Goal: Task Accomplishment & Management: Manage account settings

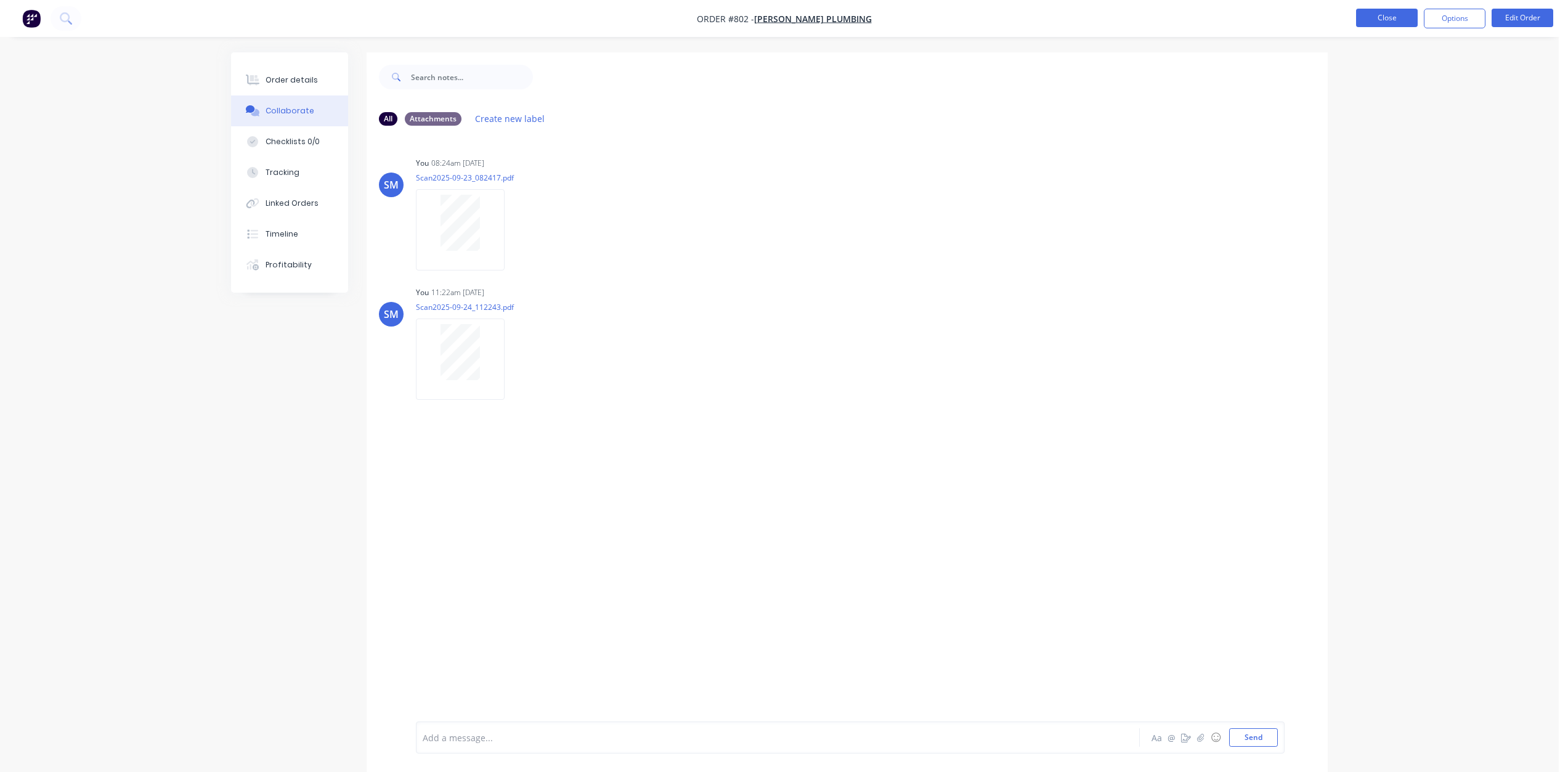
click at [1387, 14] on button "Close" at bounding box center [1386, 18] width 62 height 19
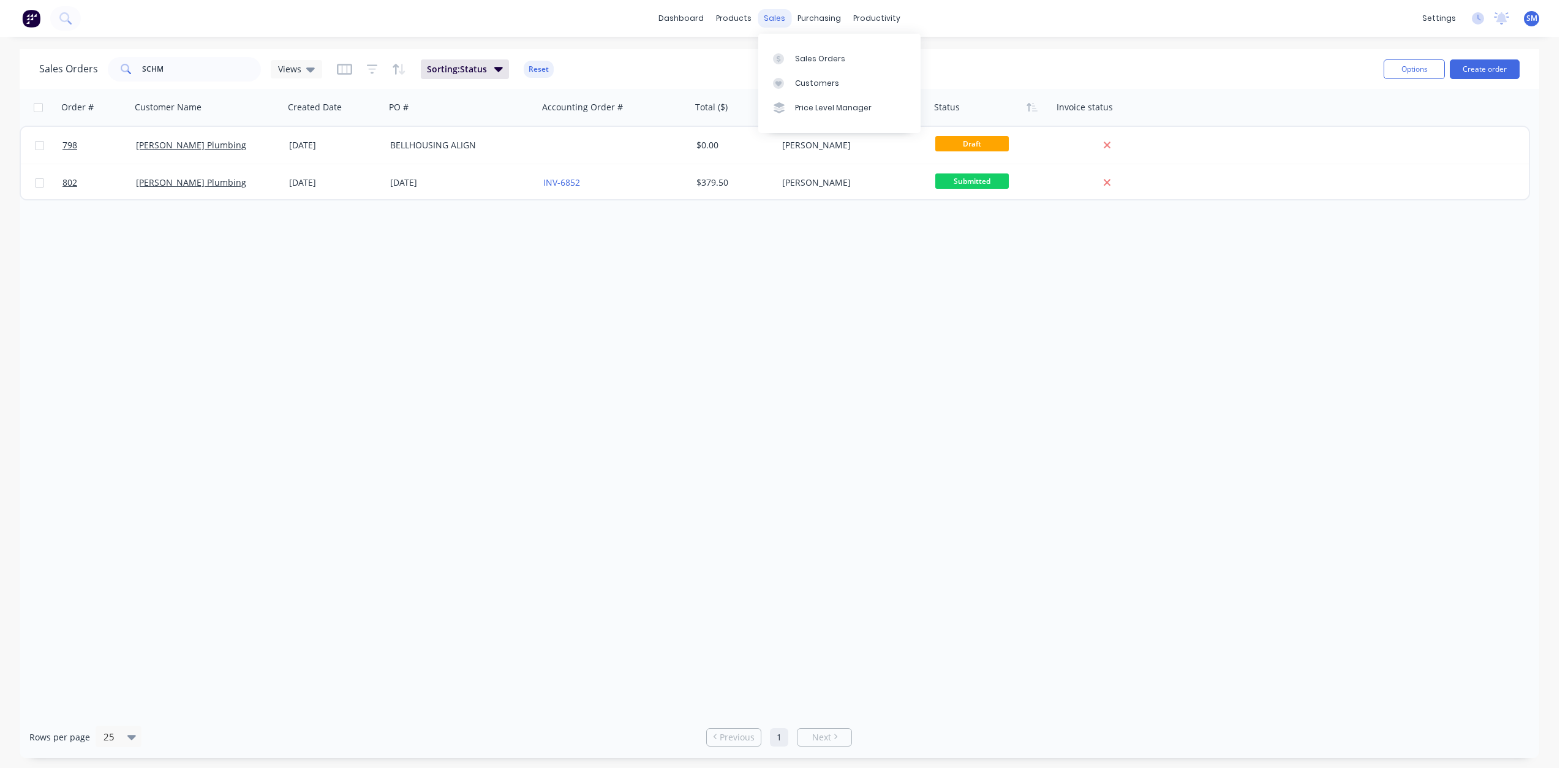
click at [777, 14] on div "sales" at bounding box center [775, 19] width 34 height 19
click at [809, 87] on div "Customers" at bounding box center [817, 82] width 44 height 11
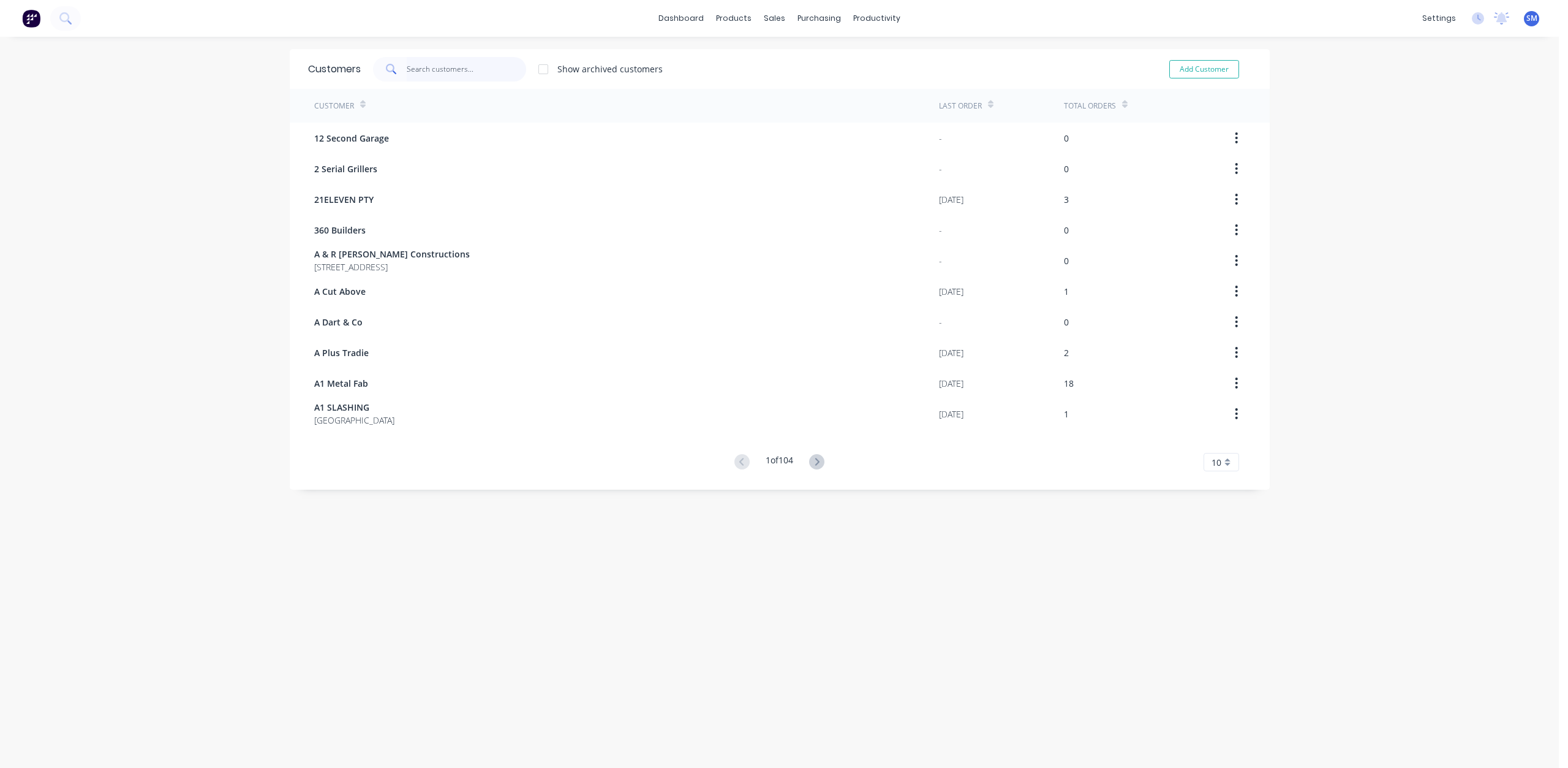
click at [423, 73] on input "text" at bounding box center [467, 69] width 119 height 24
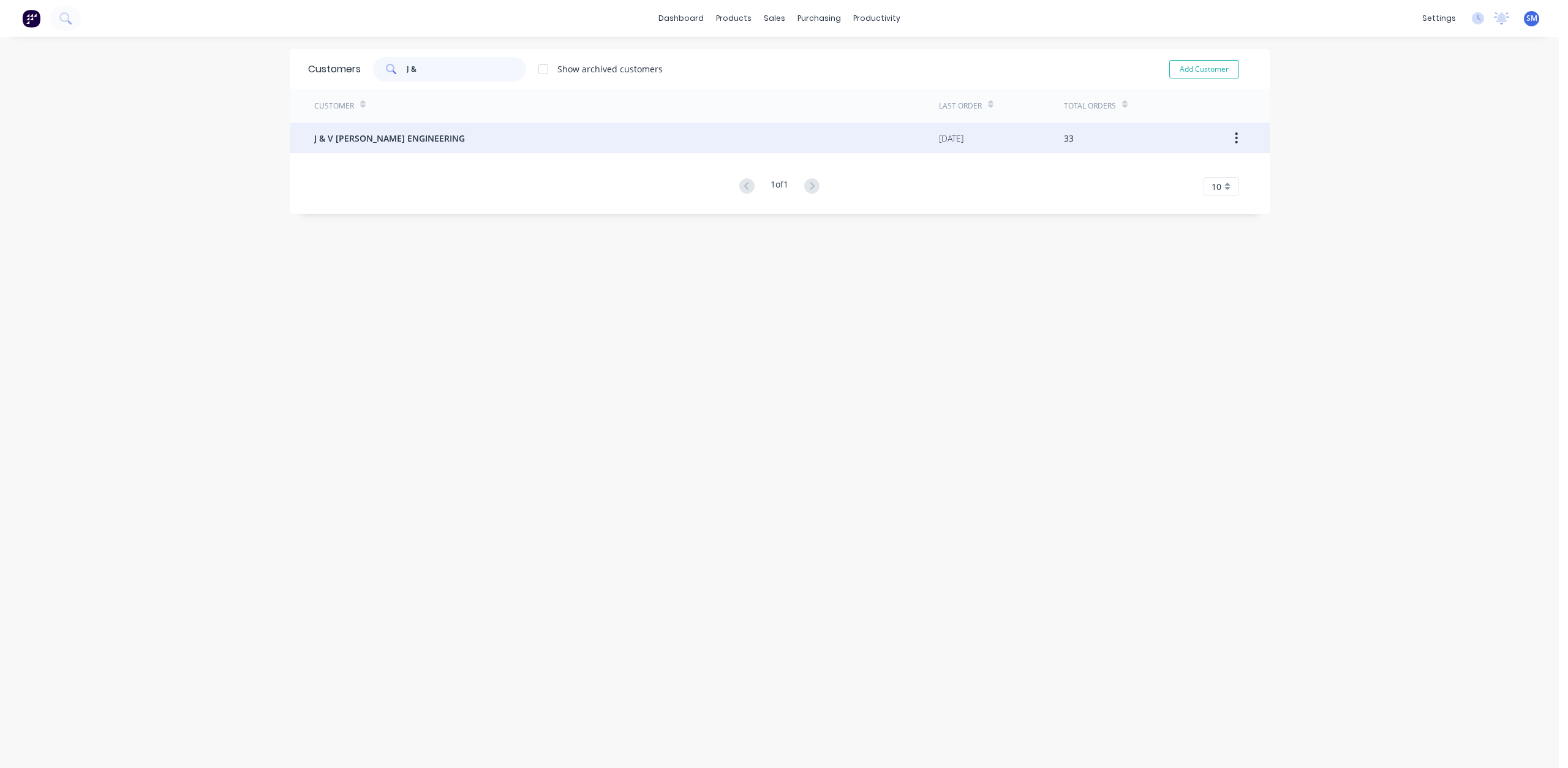
type input "J &"
click at [392, 145] on div "J & V [PERSON_NAME] ENGINEERING" at bounding box center [627, 138] width 625 height 30
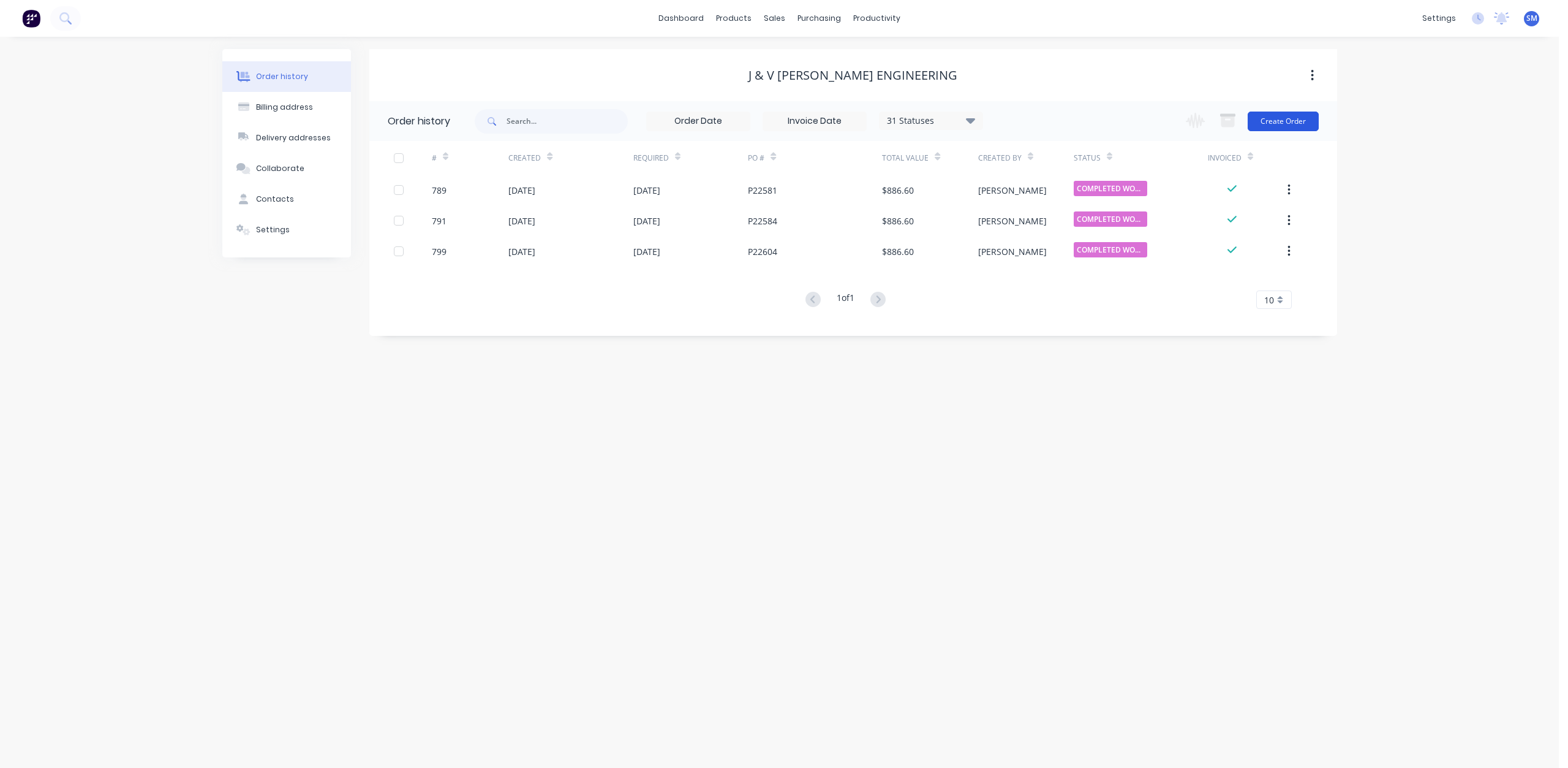
click at [1269, 123] on button "Create Order" at bounding box center [1284, 121] width 71 height 19
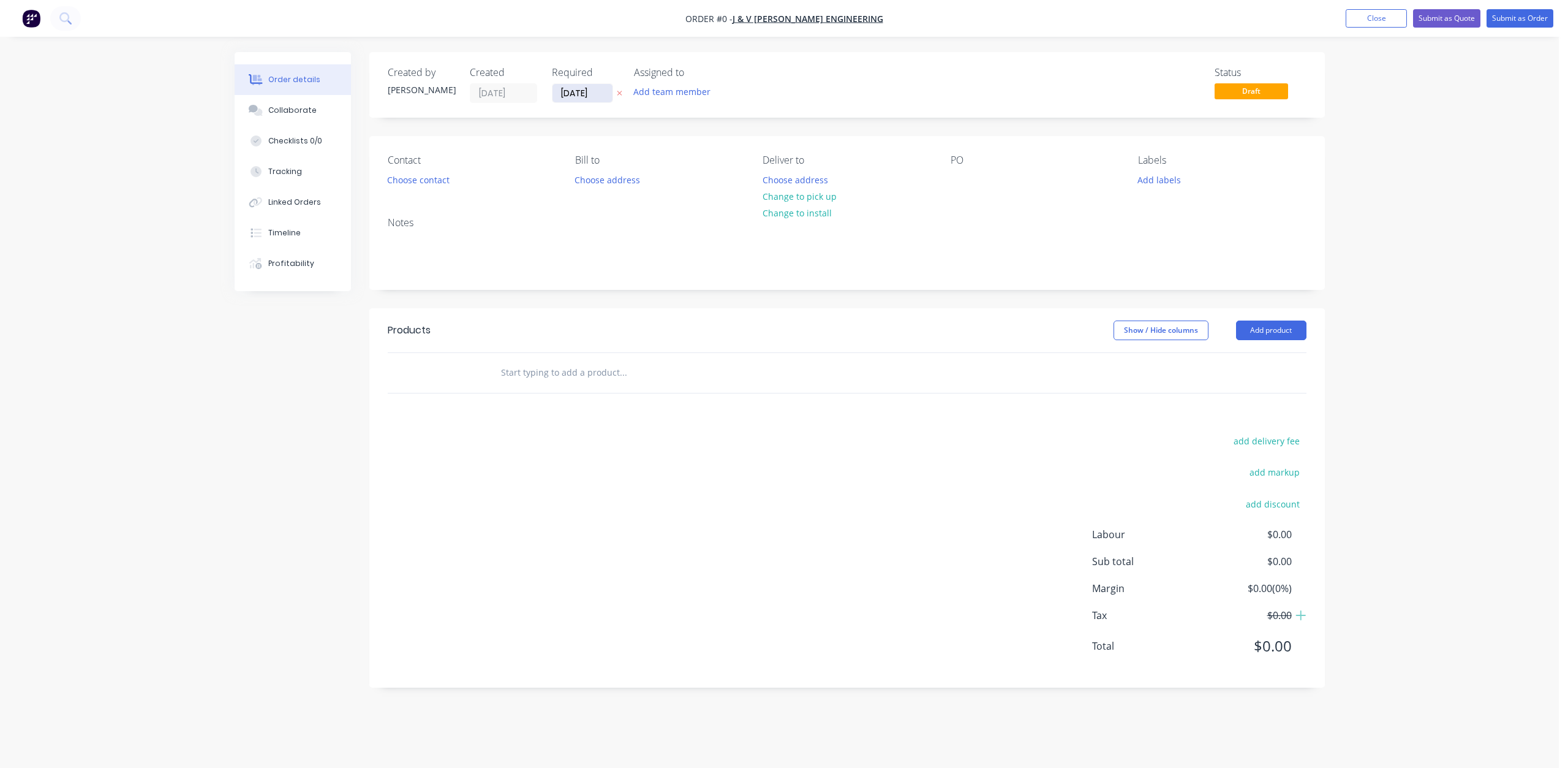
click at [577, 95] on input "[DATE]" at bounding box center [582, 93] width 60 height 19
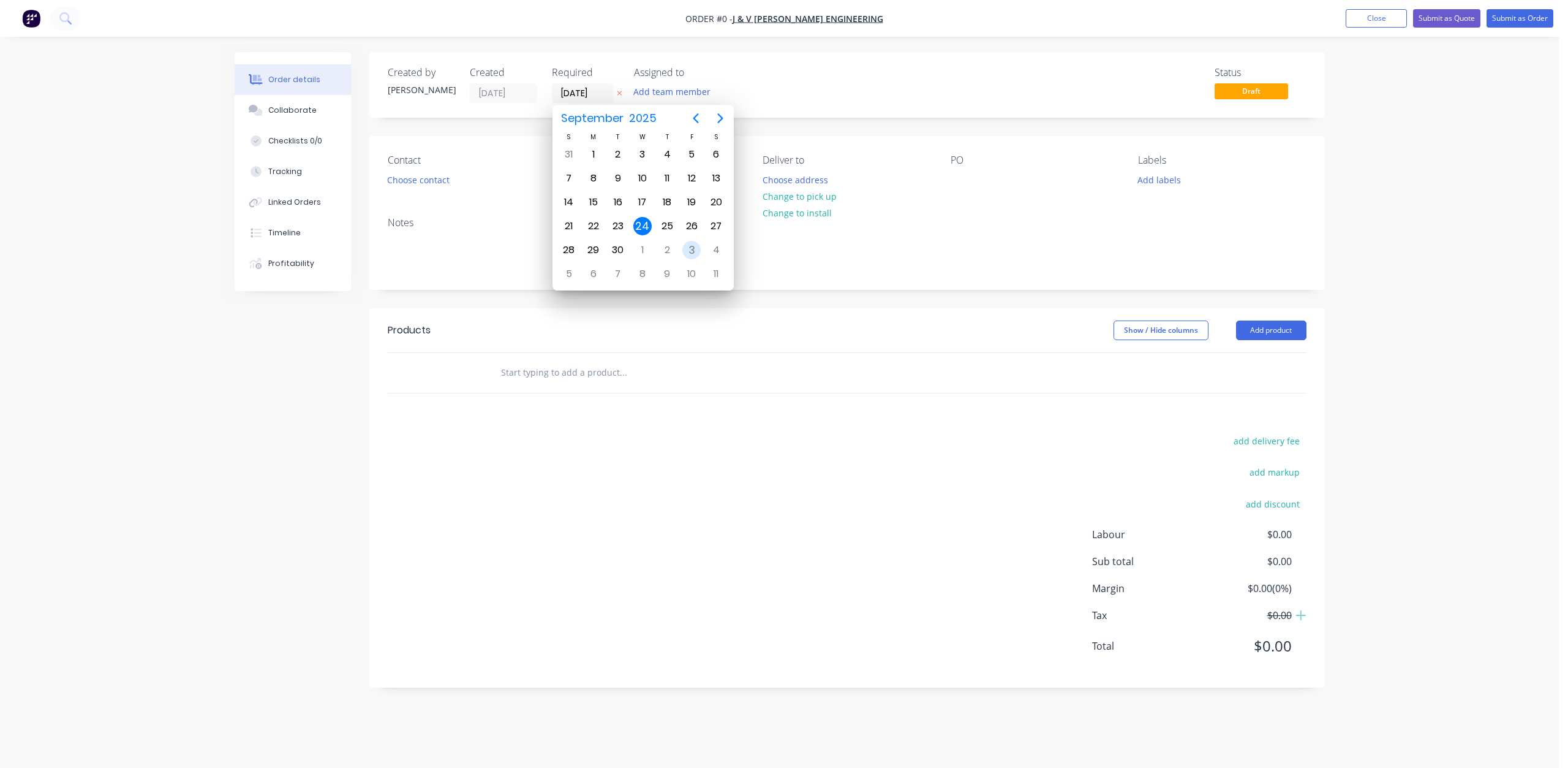
click at [697, 252] on div "3" at bounding box center [691, 250] width 19 height 19
type input "[DATE]"
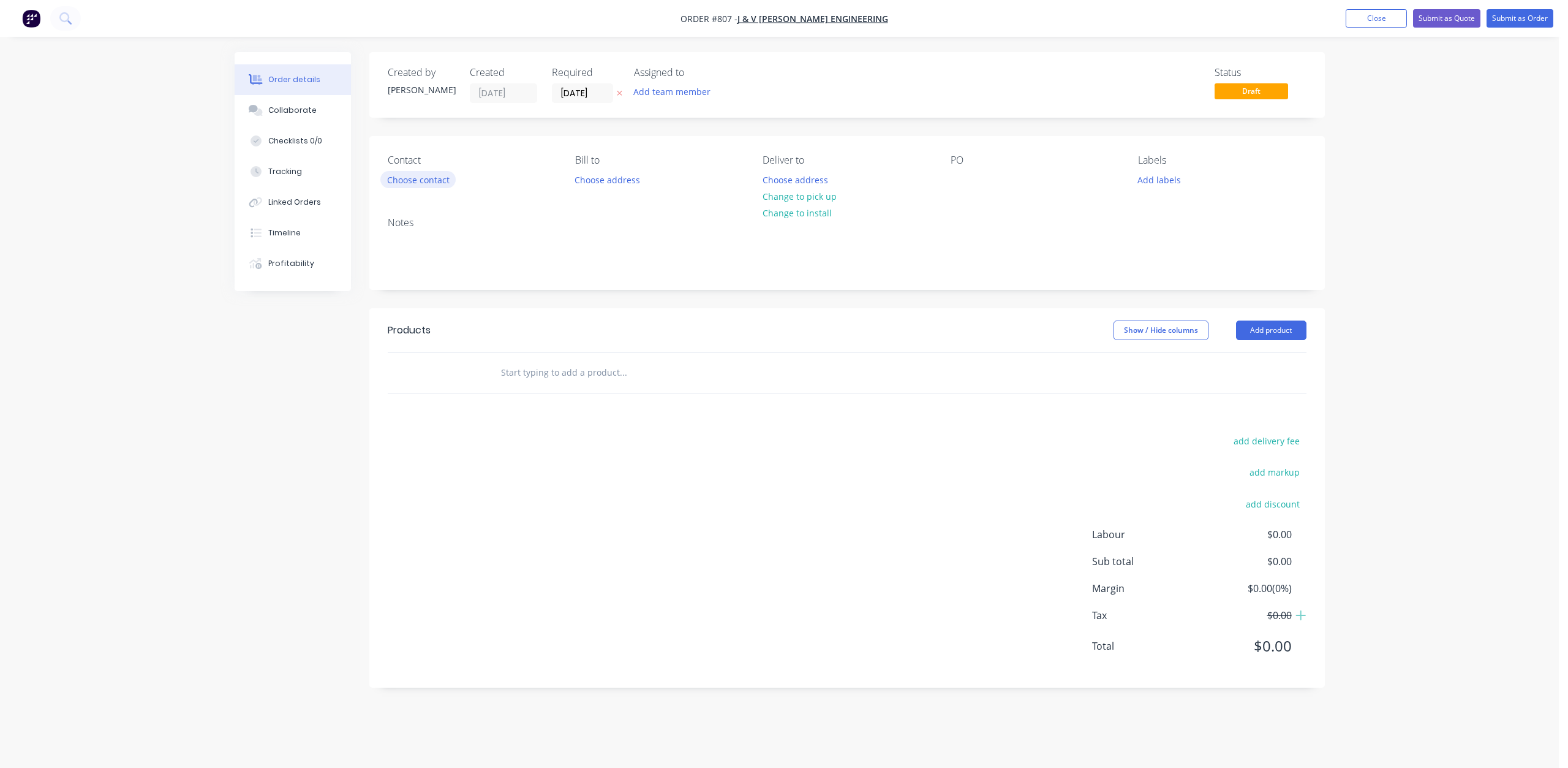
click at [426, 183] on button "Choose contact" at bounding box center [418, 179] width 76 height 17
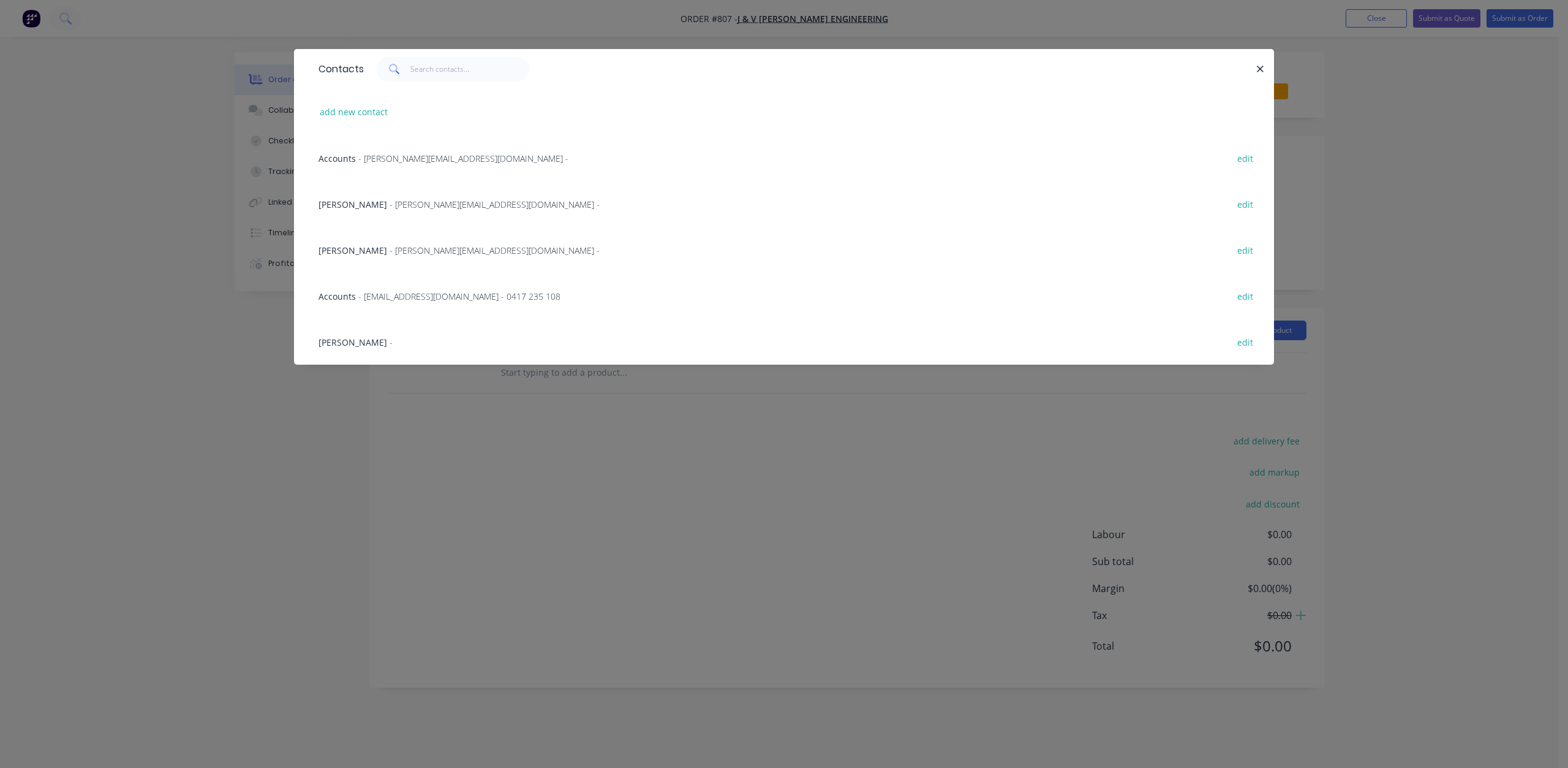
click at [412, 297] on span "- [EMAIL_ADDRESS][DOMAIN_NAME] - 0417 235 108" at bounding box center [459, 296] width 202 height 12
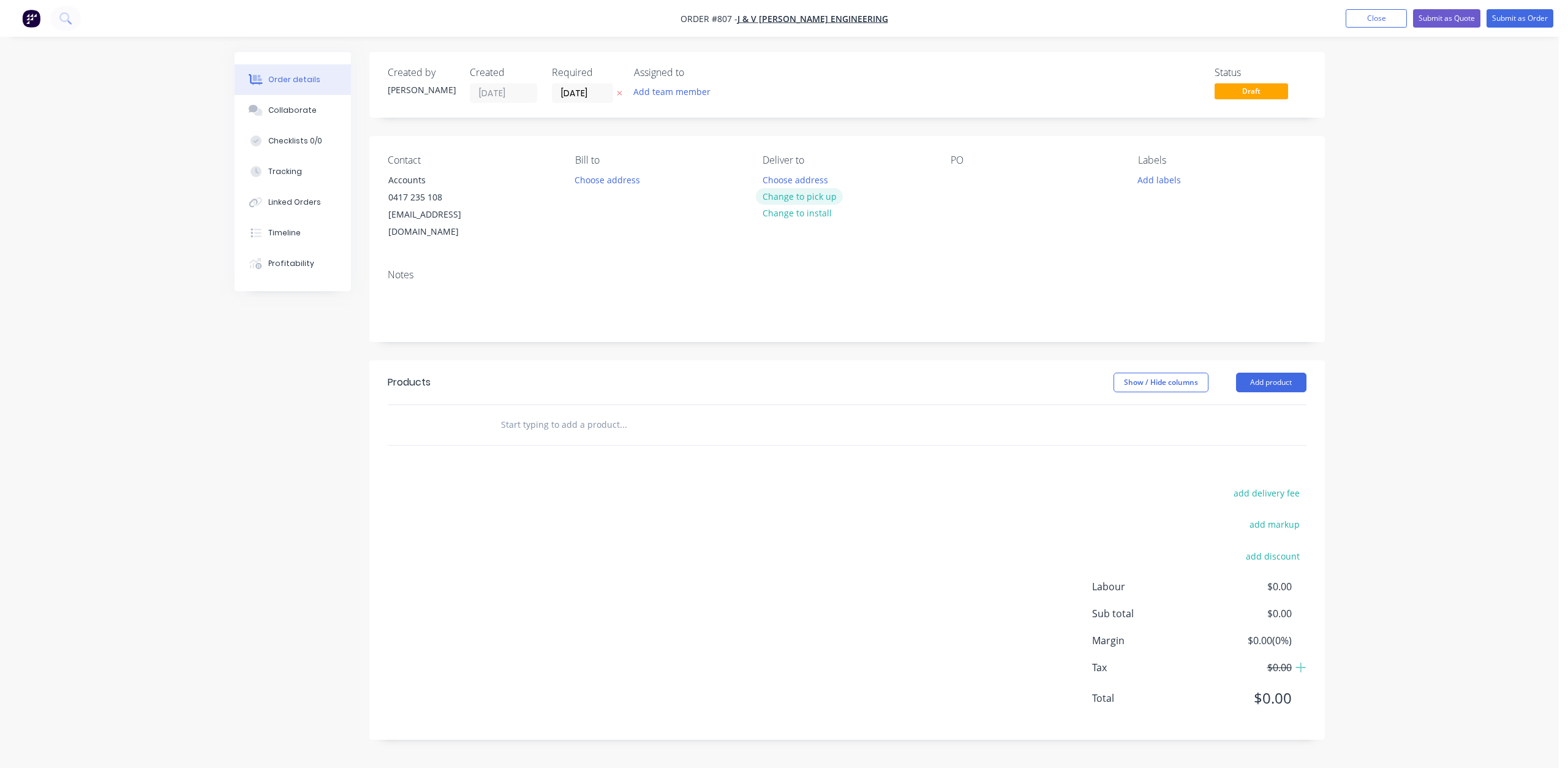
click at [780, 192] on button "Change to pick up" at bounding box center [799, 197] width 87 height 17
click at [666, 92] on button "Add team member" at bounding box center [671, 92] width 90 height 17
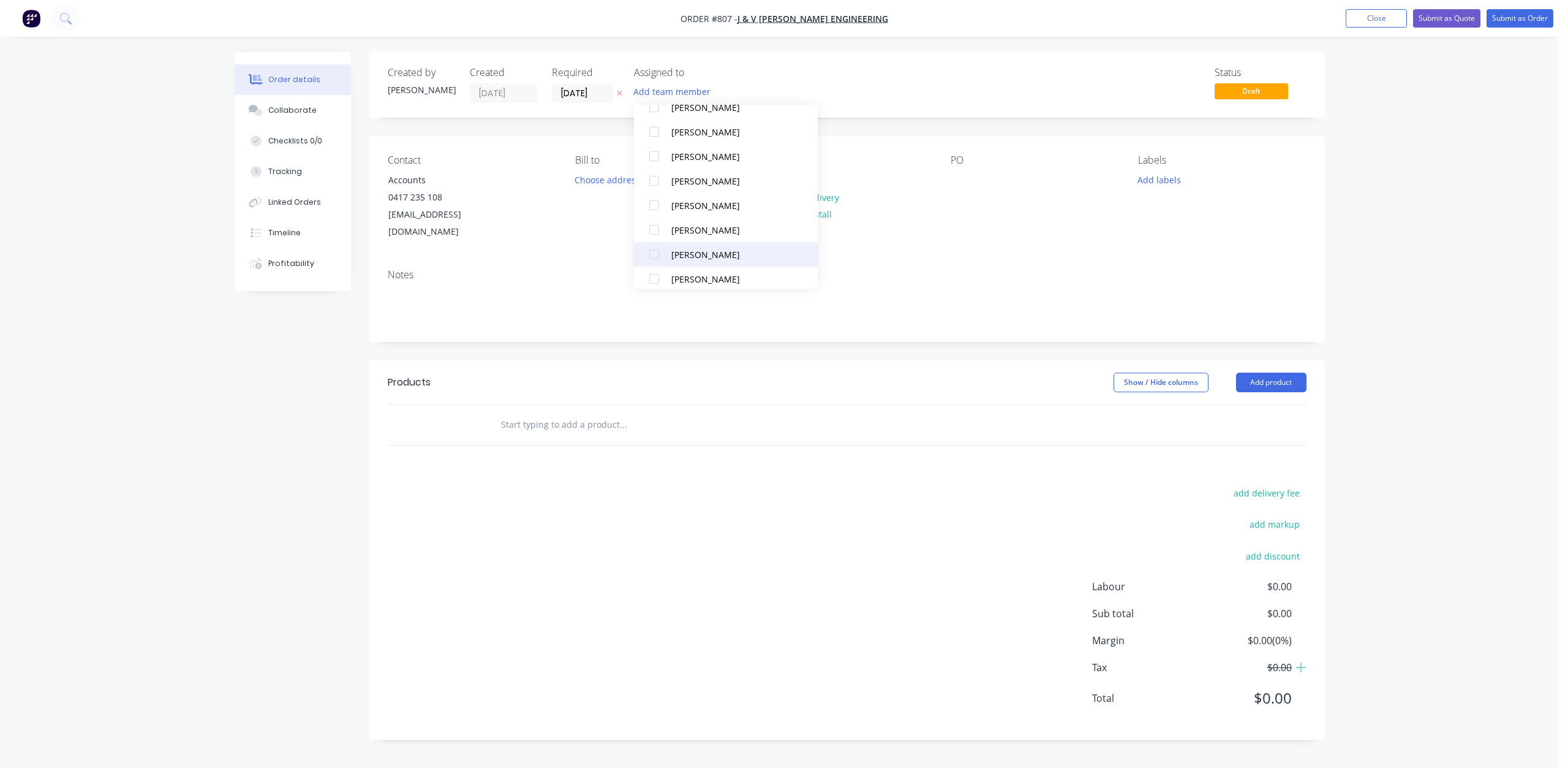
scroll to position [123, 0]
click at [655, 232] on div at bounding box center [654, 233] width 24 height 24
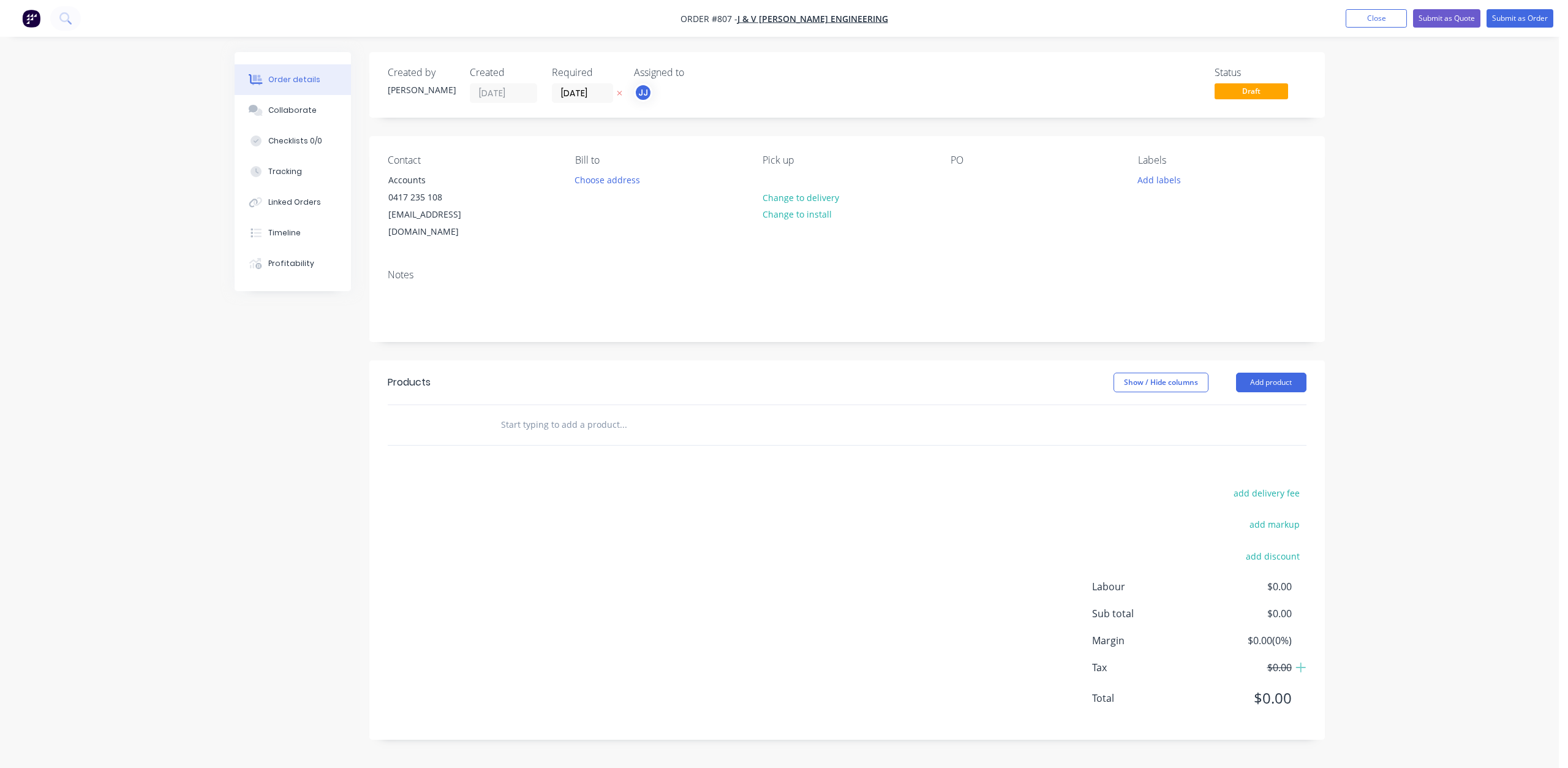
click at [956, 169] on div "PO" at bounding box center [1035, 198] width 168 height 87
click at [951, 183] on div at bounding box center [960, 179] width 19 height 18
click at [958, 184] on div at bounding box center [960, 179] width 19 height 18
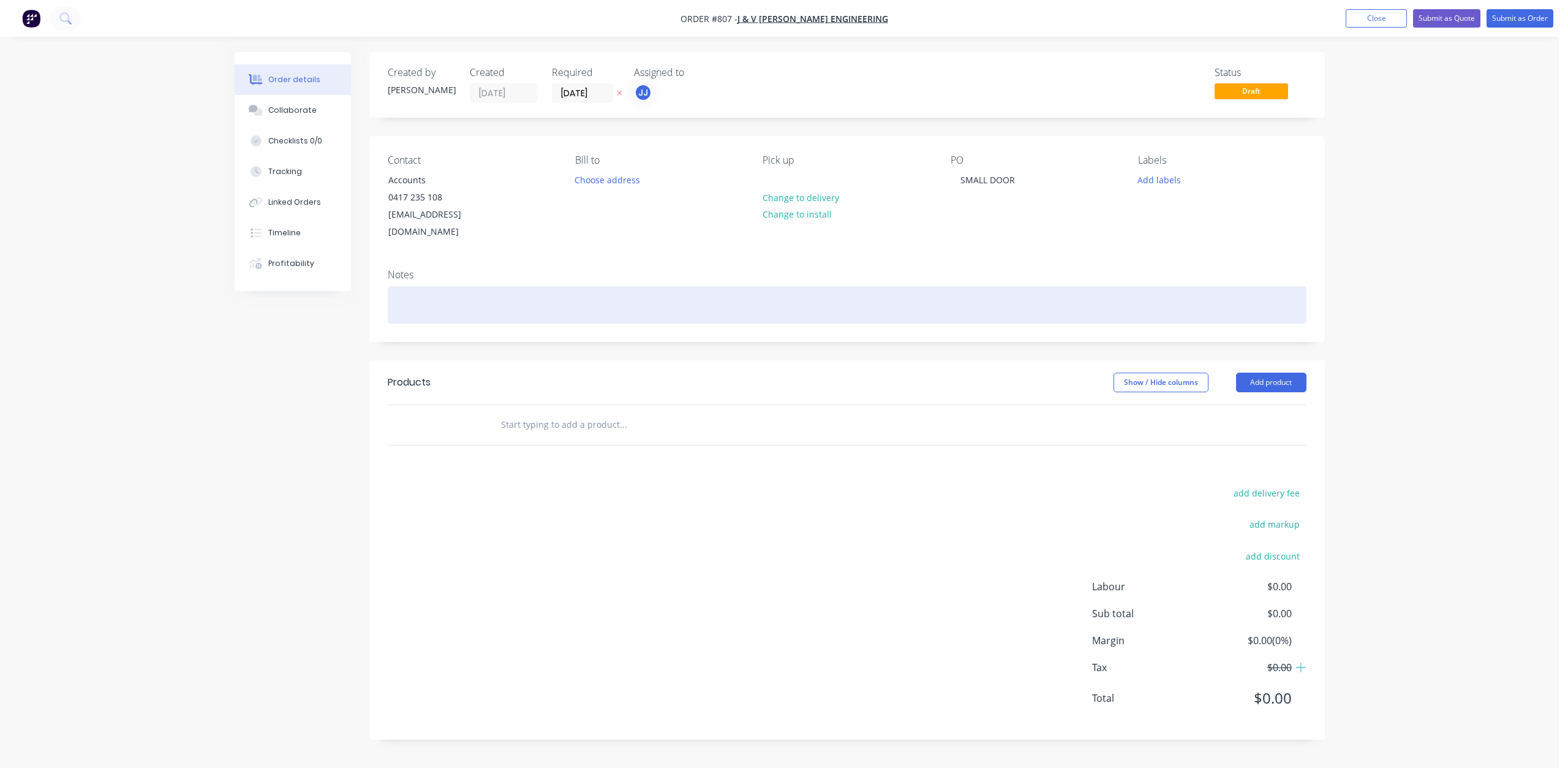
click at [403, 286] on div at bounding box center [847, 305] width 919 height 37
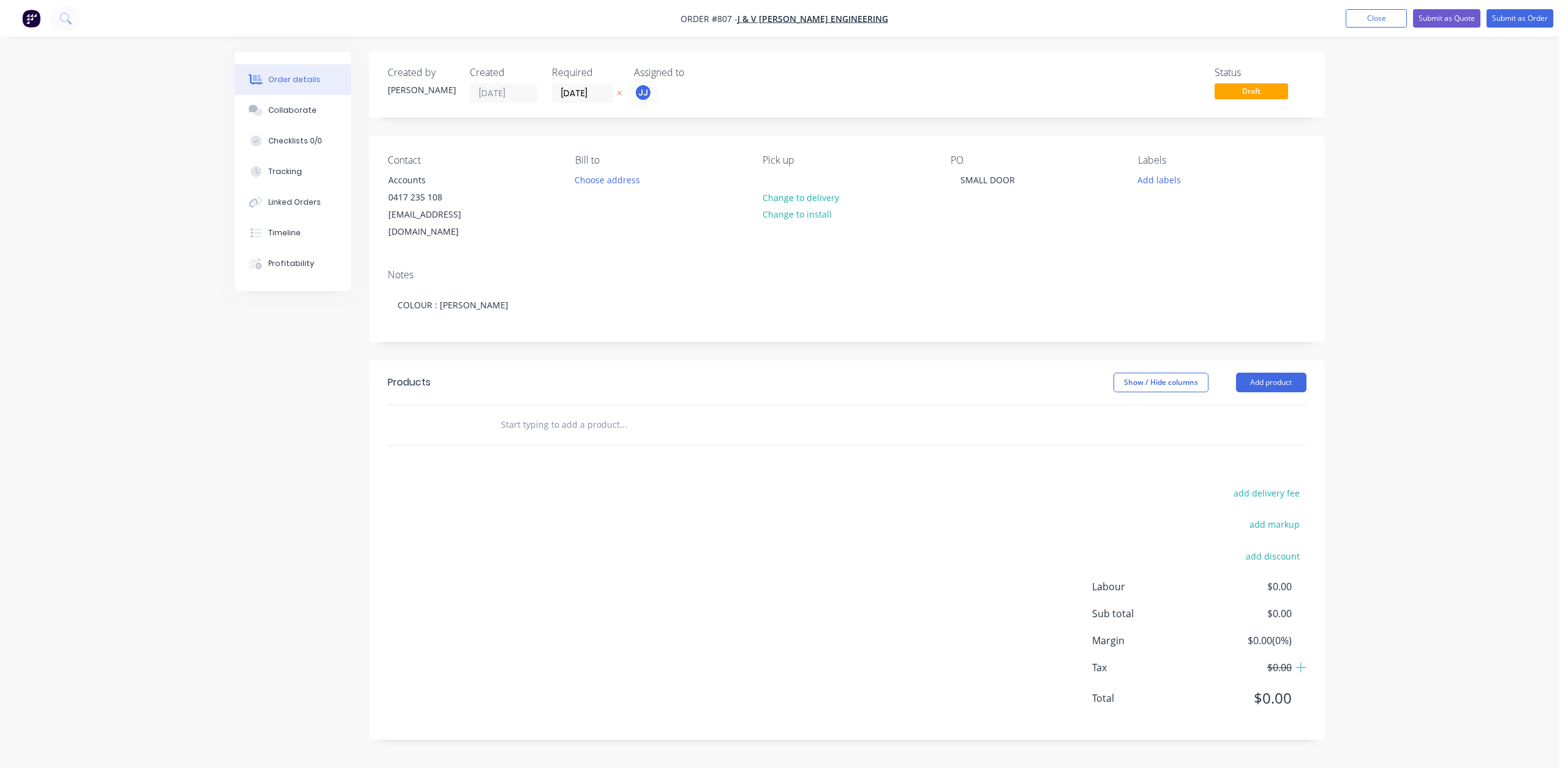
click at [512, 412] on input "text" at bounding box center [622, 424] width 245 height 24
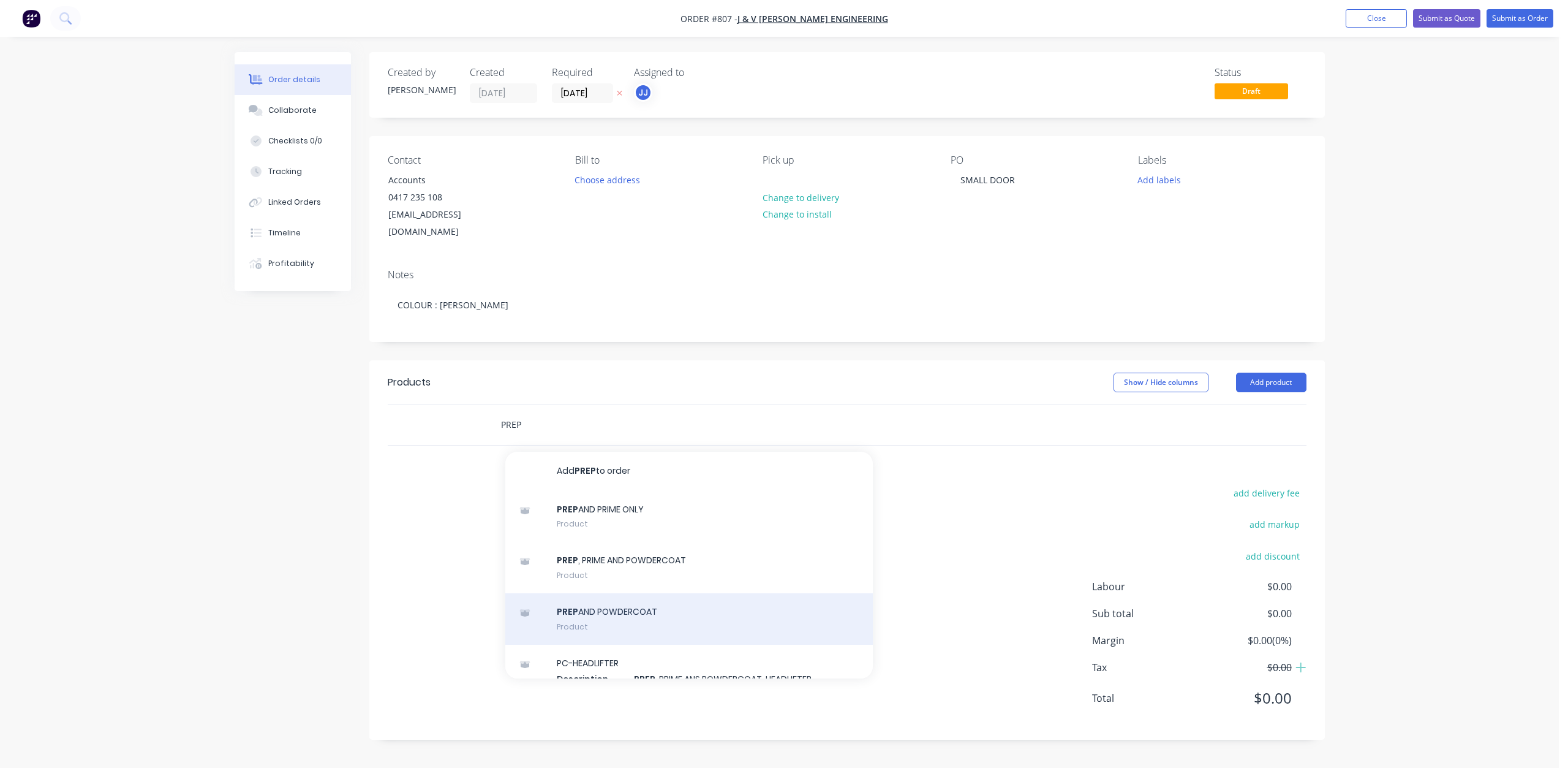
type input "PREP"
click at [590, 593] on div "PREP AND POWDERCOAT Product" at bounding box center [689, 618] width 368 height 51
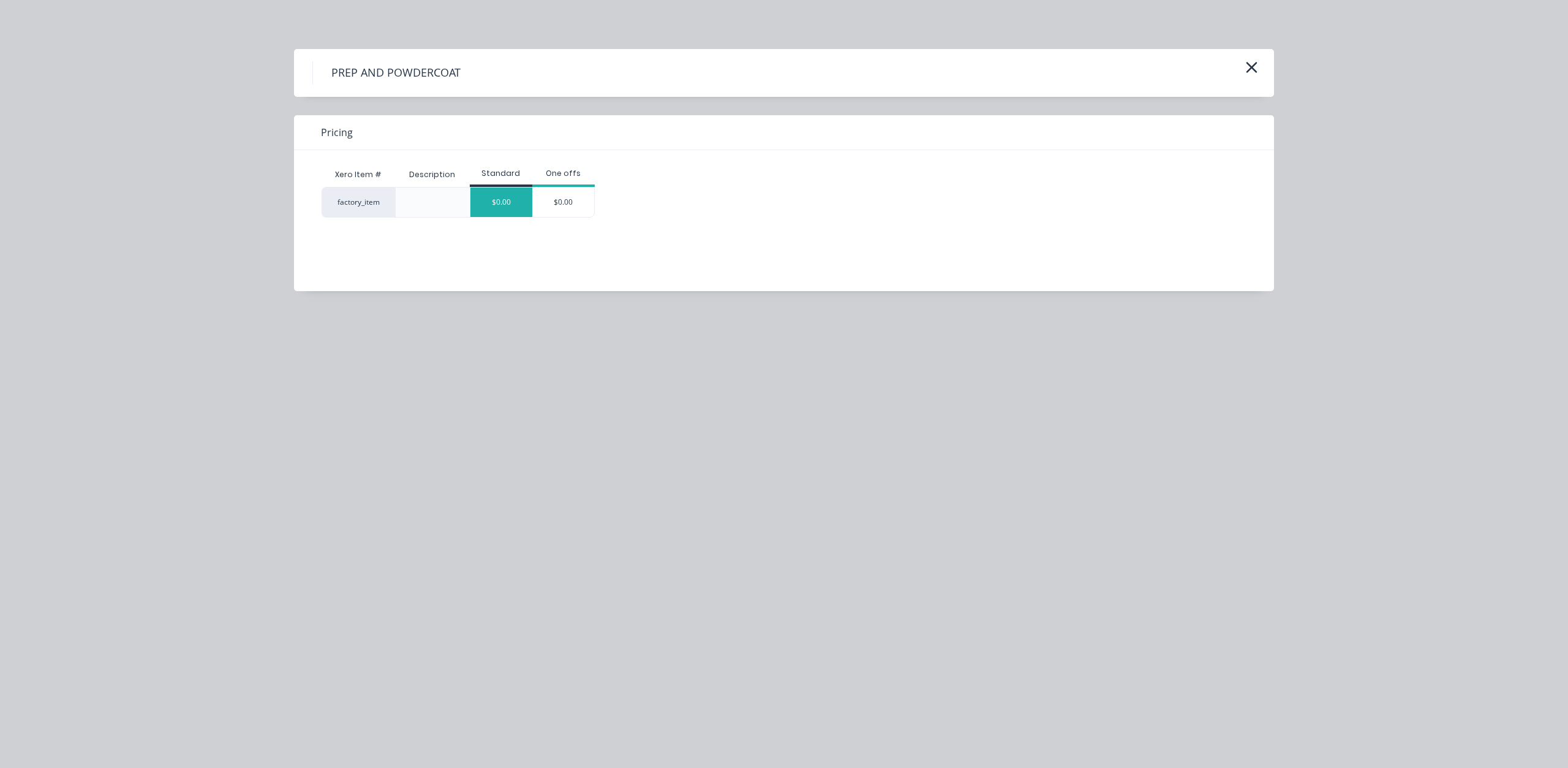
click at [511, 199] on div "$0.00" at bounding box center [501, 202] width 62 height 29
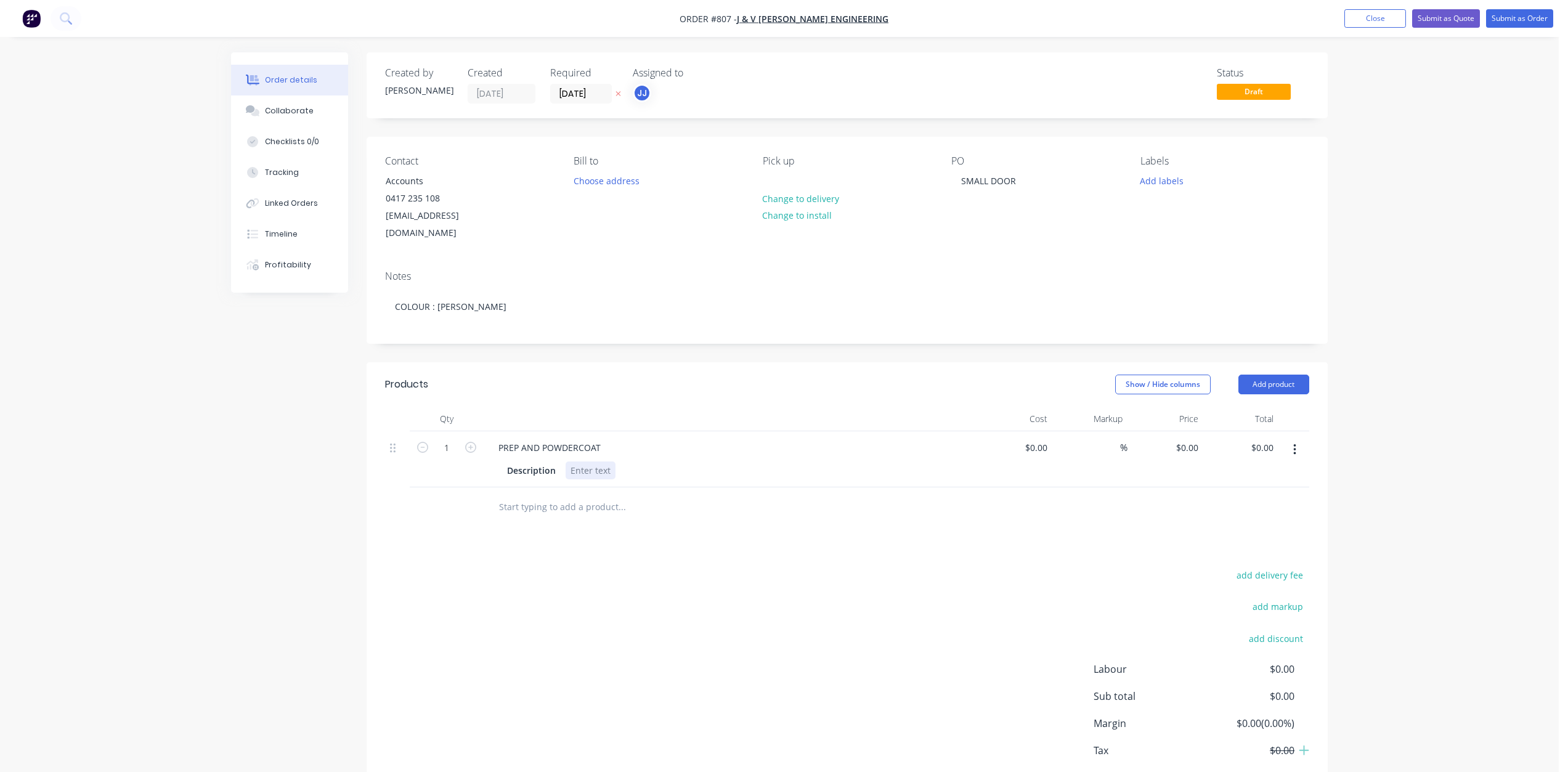
click at [575, 462] on div at bounding box center [590, 470] width 50 height 18
click at [1151, 181] on button "Add labels" at bounding box center [1160, 180] width 57 height 17
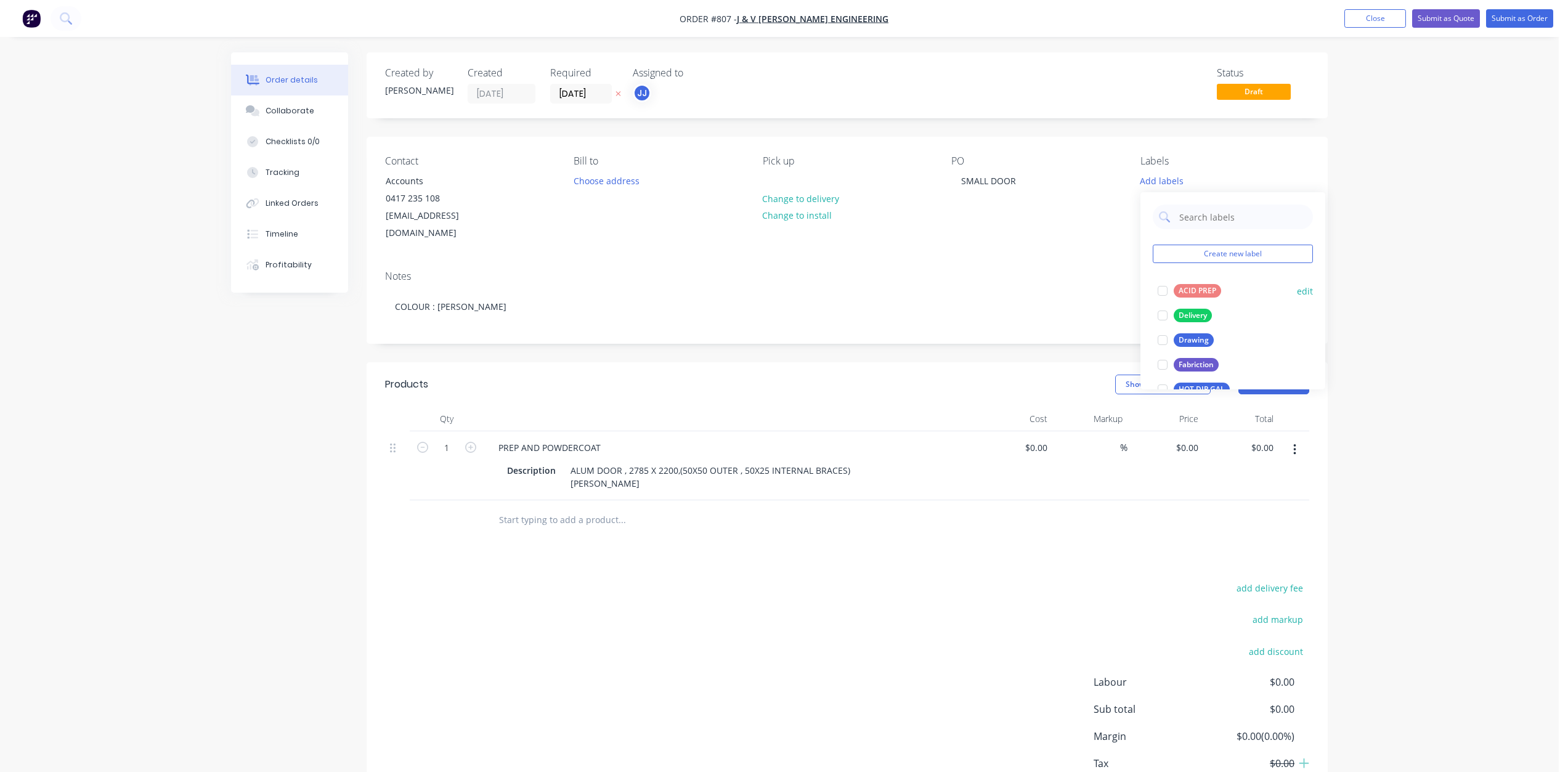
click at [1158, 283] on div at bounding box center [1162, 290] width 25 height 25
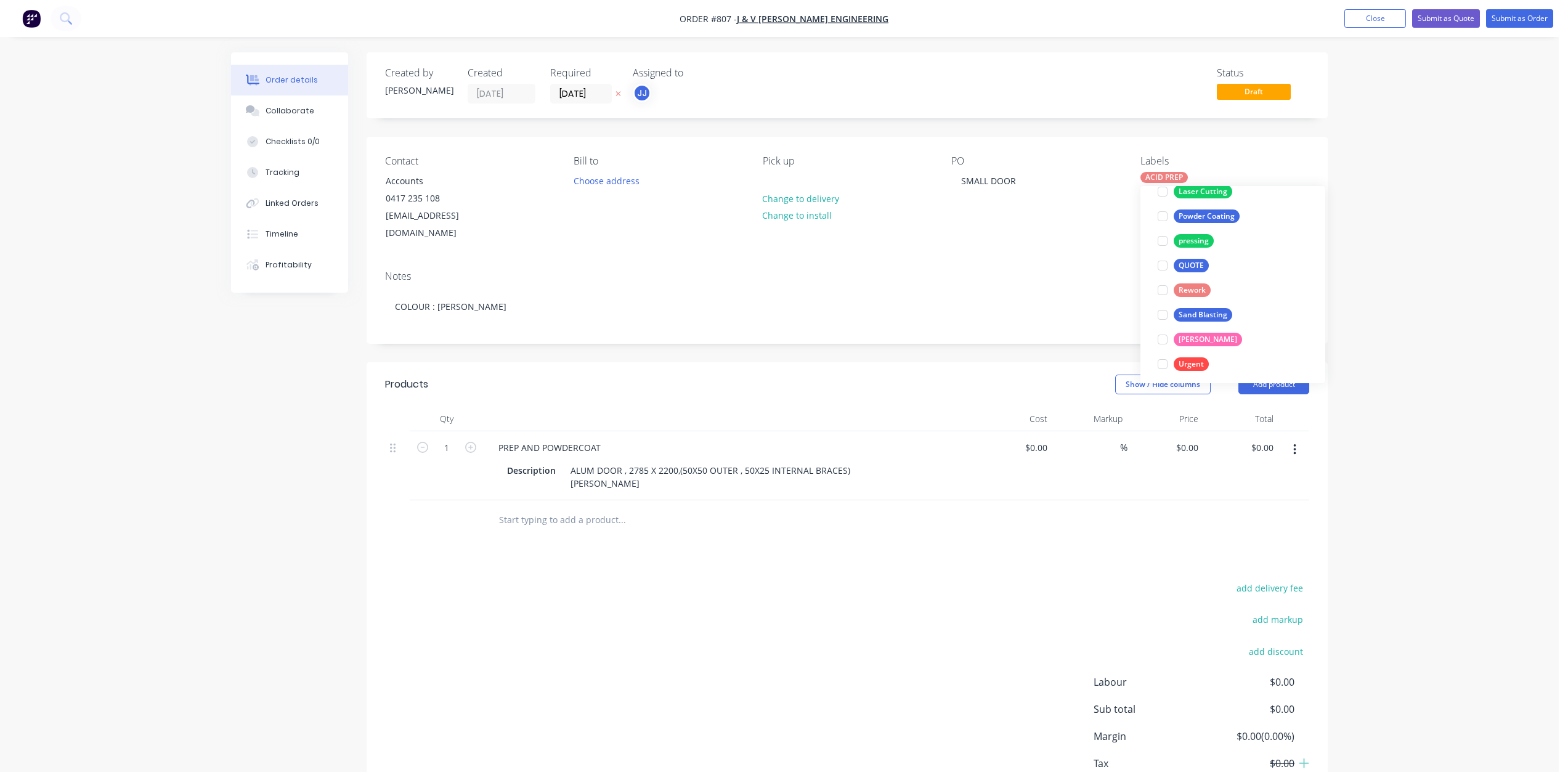
scroll to position [246, 0]
click at [1162, 211] on div at bounding box center [1162, 211] width 25 height 25
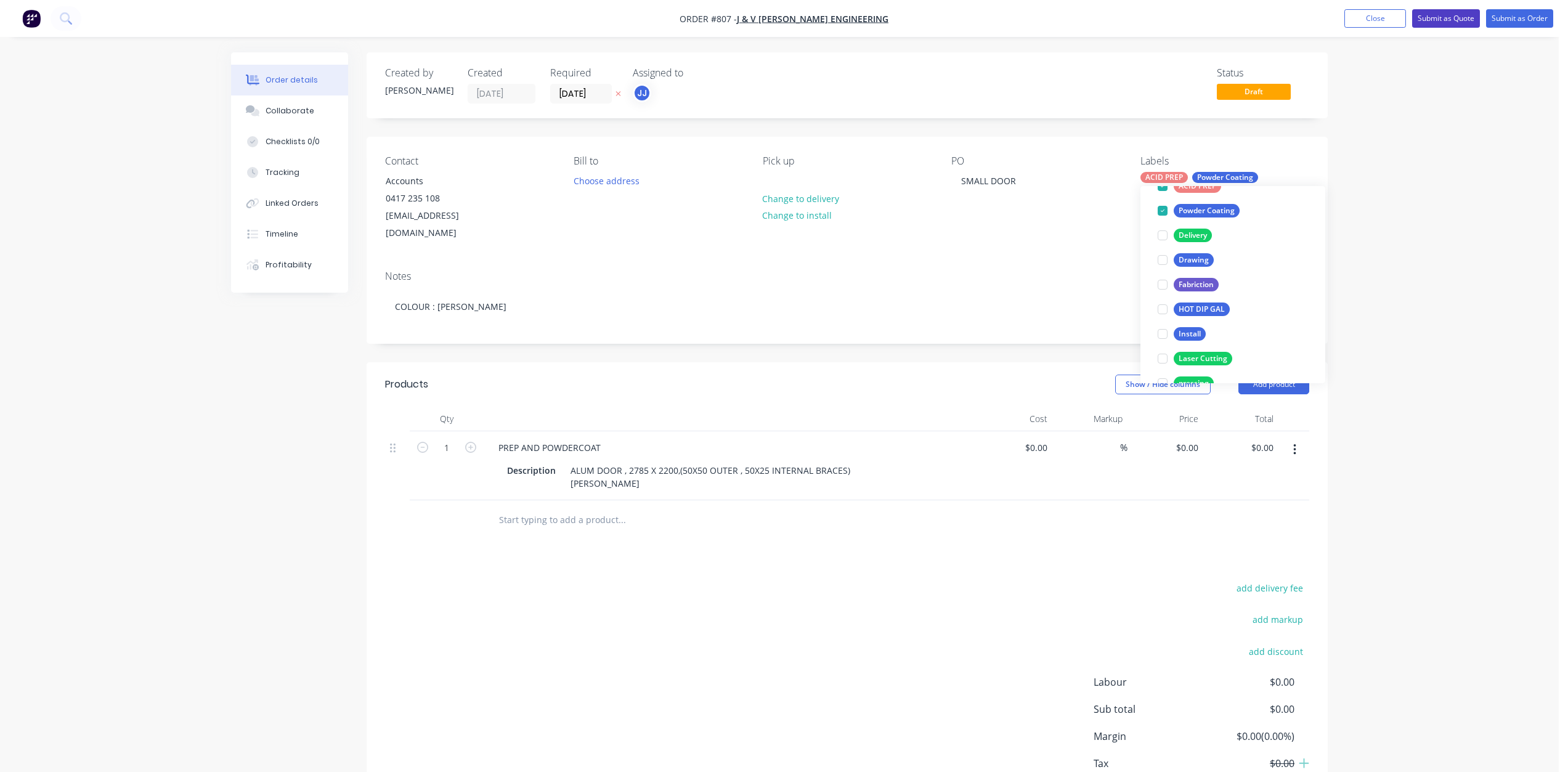
click at [1455, 22] on button "Submit as Quote" at bounding box center [1445, 19] width 68 height 19
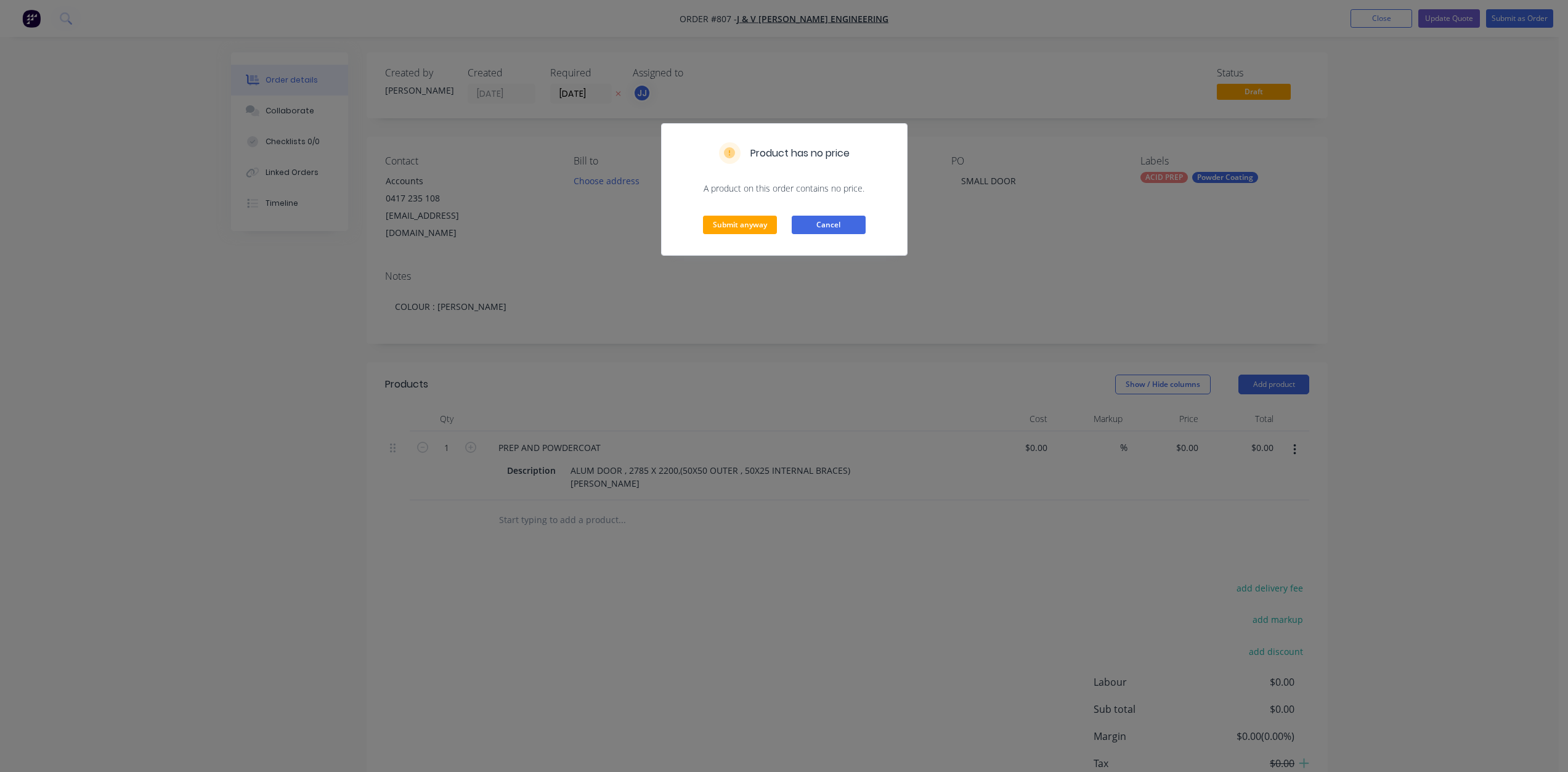
click at [835, 224] on button "Cancel" at bounding box center [828, 225] width 74 height 19
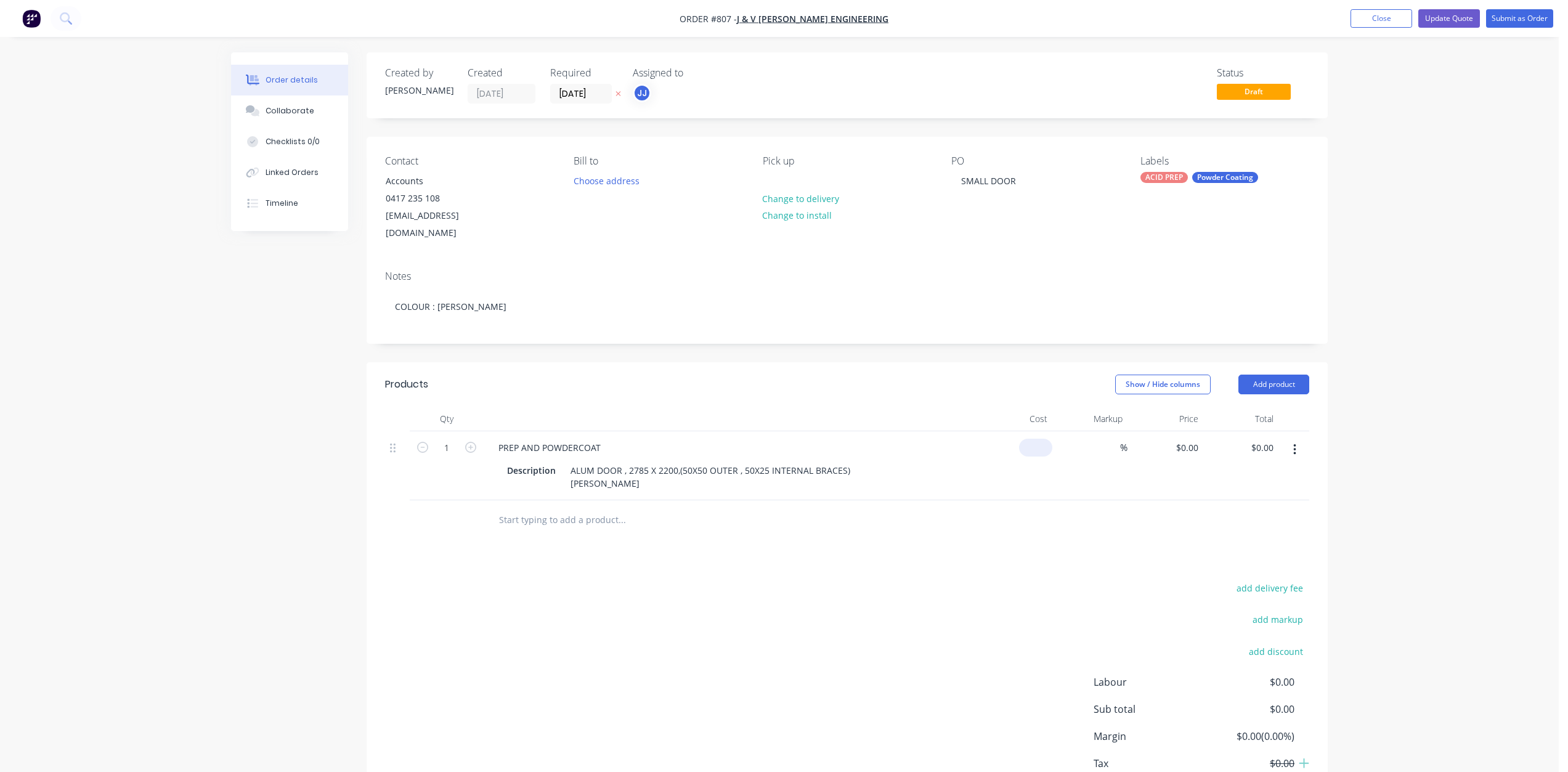
click at [1032, 435] on div "$0.00" at bounding box center [1014, 466] width 76 height 69
type input "$590.00"
click at [849, 466] on div "ALUM DOOR , 2785 X 2200,(50X50 OUTER , 50X25 INTERNAL BRACES) [PERSON_NAME]" at bounding box center [711, 477] width 292 height 30
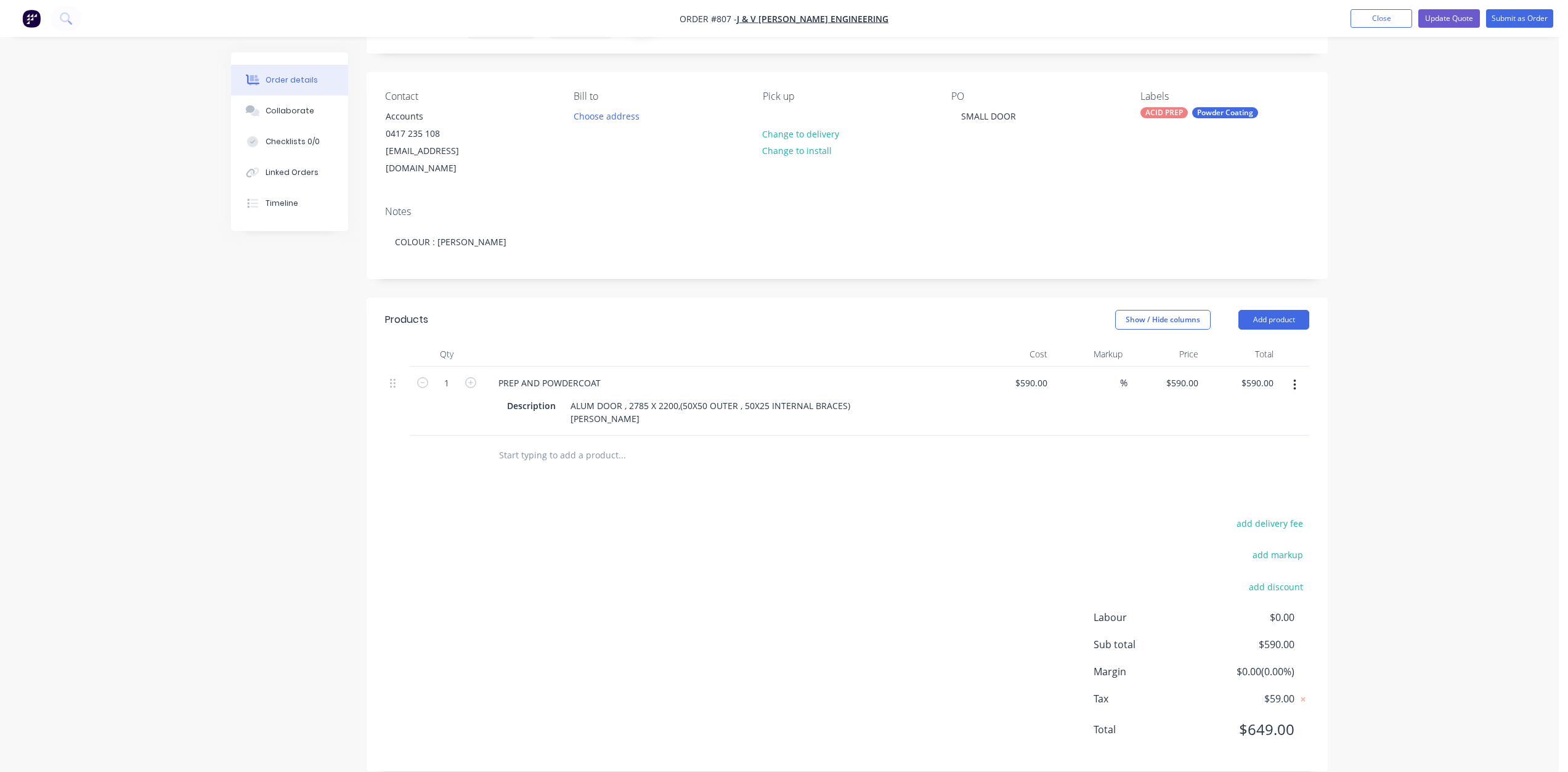
scroll to position [65, 0]
click at [276, 112] on div "Collaborate" at bounding box center [290, 111] width 49 height 11
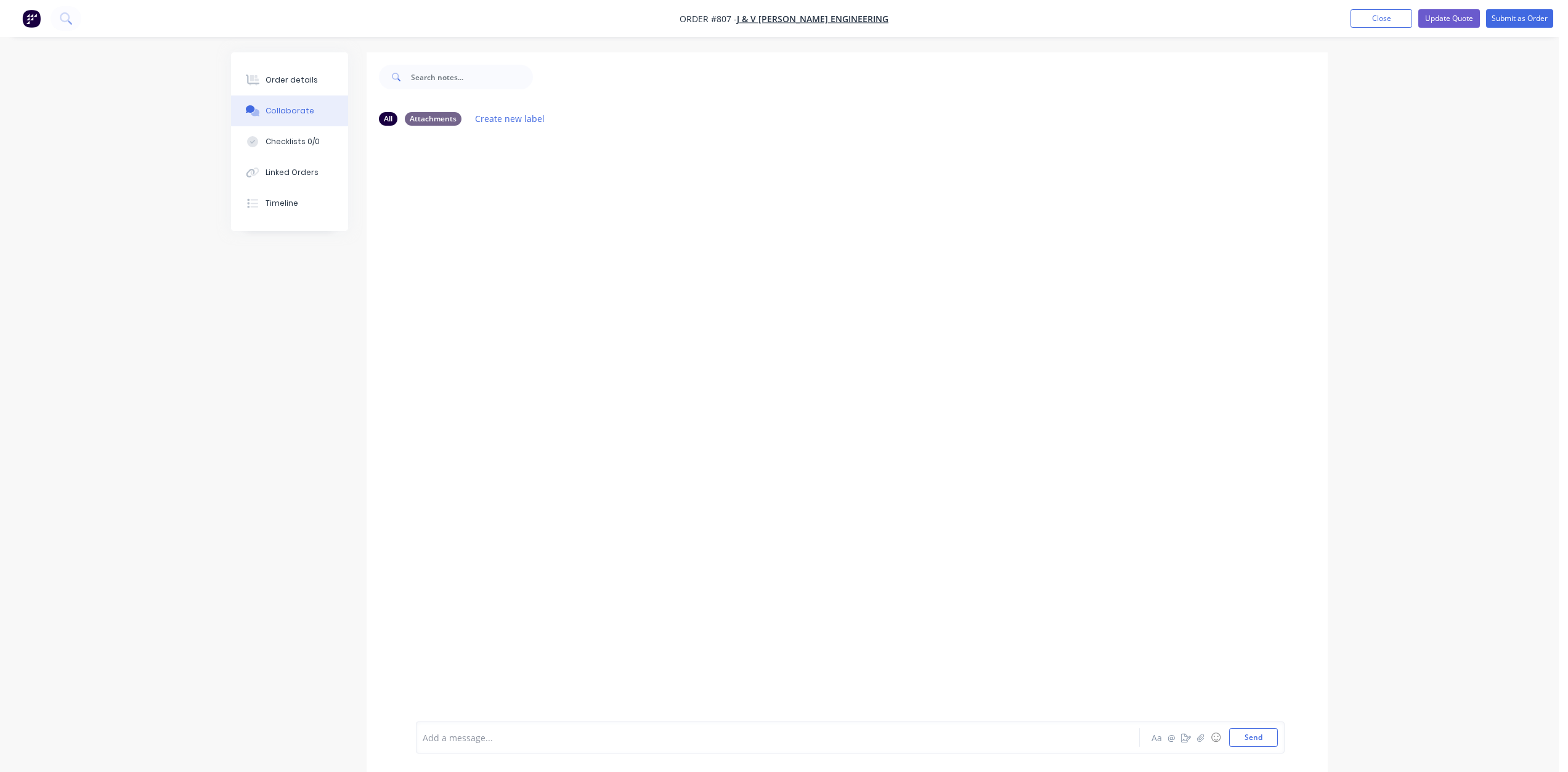
click at [447, 748] on div "Add a message... Aa @ ☺ Send" at bounding box center [850, 737] width 869 height 32
drag, startPoint x: 447, startPoint y: 748, endPoint x: 432, endPoint y: 731, distance: 22.7
click at [432, 731] on div at bounding box center [743, 737] width 640 height 13
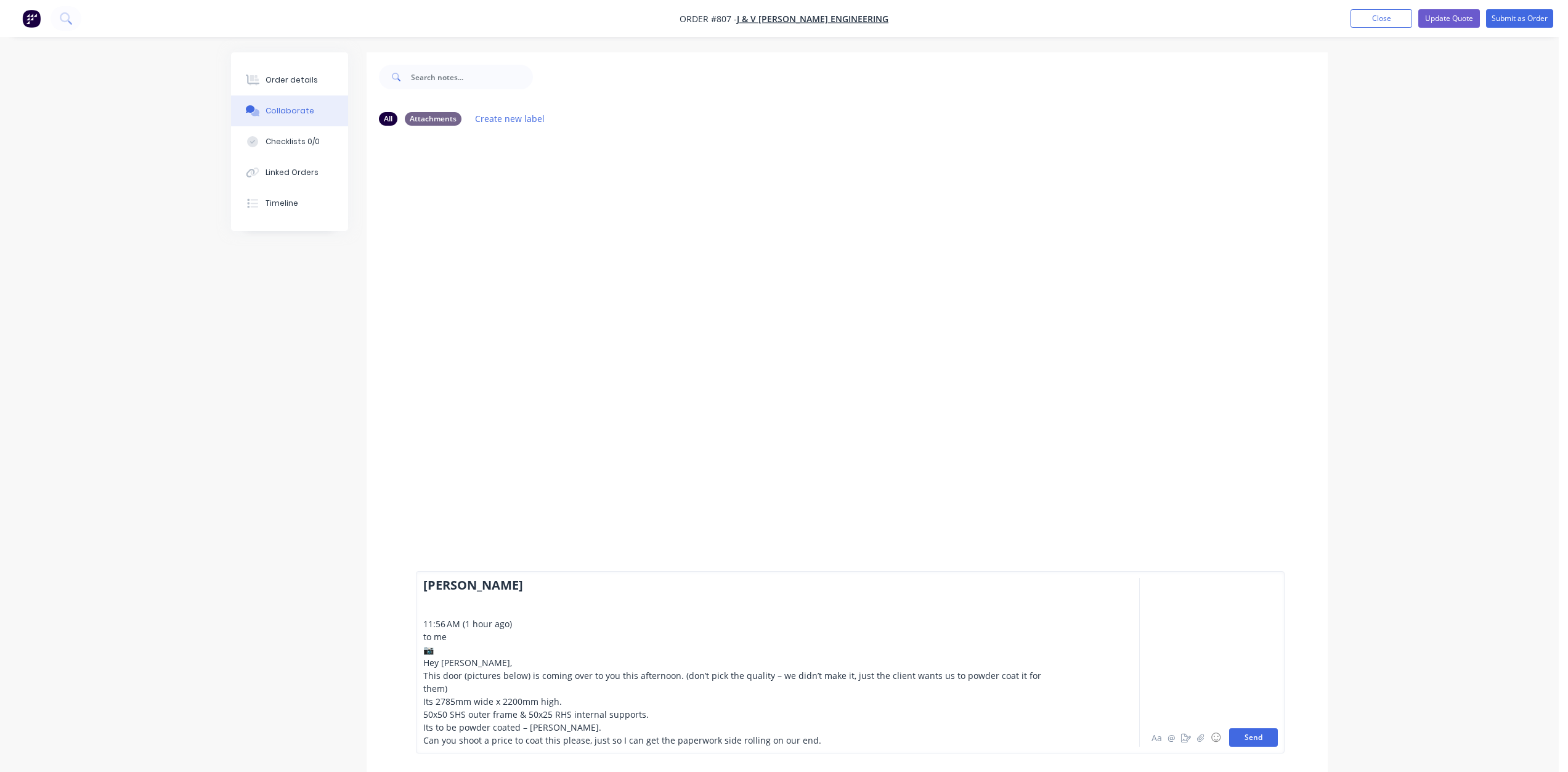
click at [1253, 739] on button "Send" at bounding box center [1253, 737] width 49 height 19
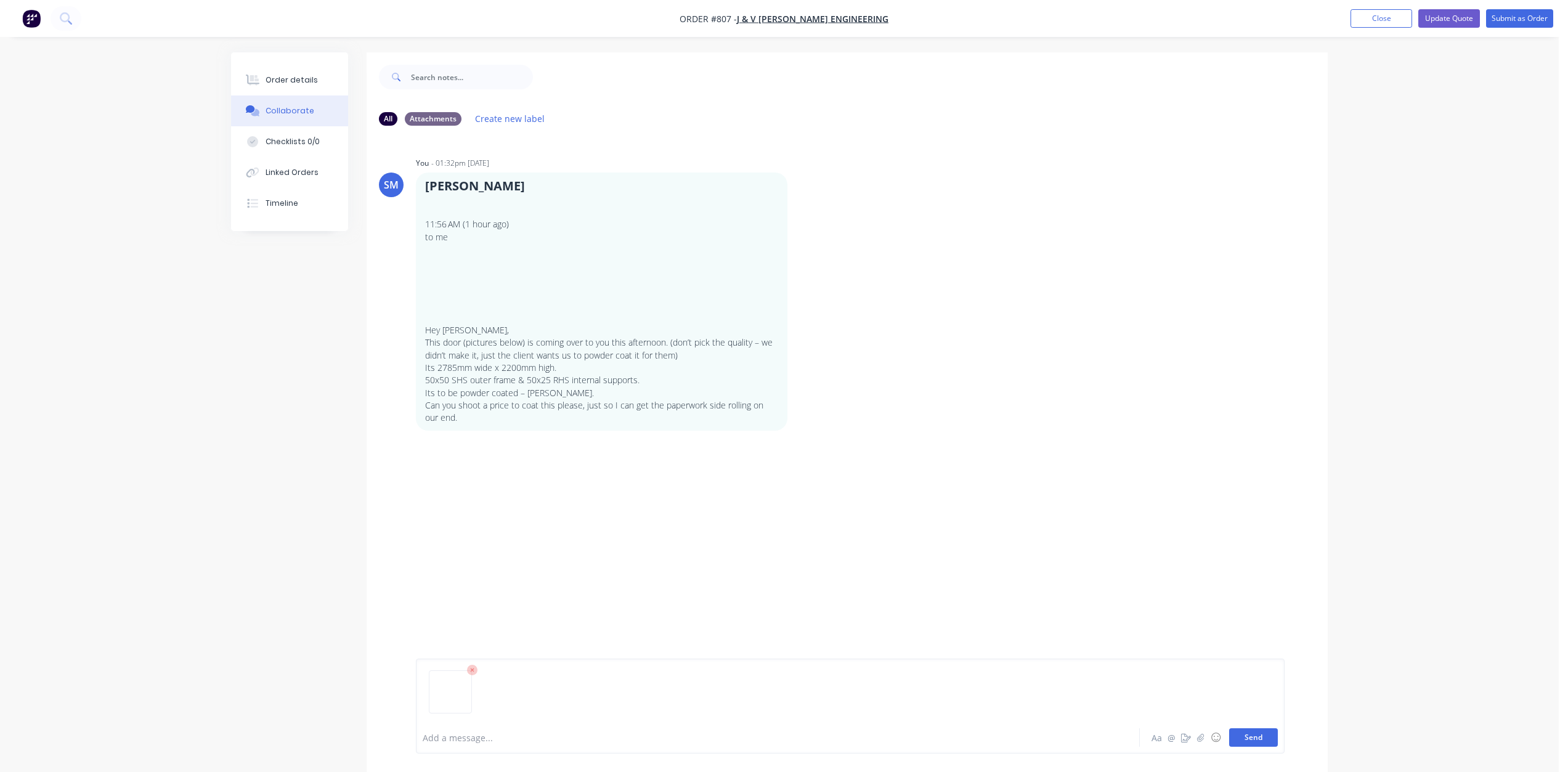
click at [1258, 736] on button "Send" at bounding box center [1253, 737] width 49 height 19
click at [271, 79] on div "Order details" at bounding box center [292, 79] width 52 height 11
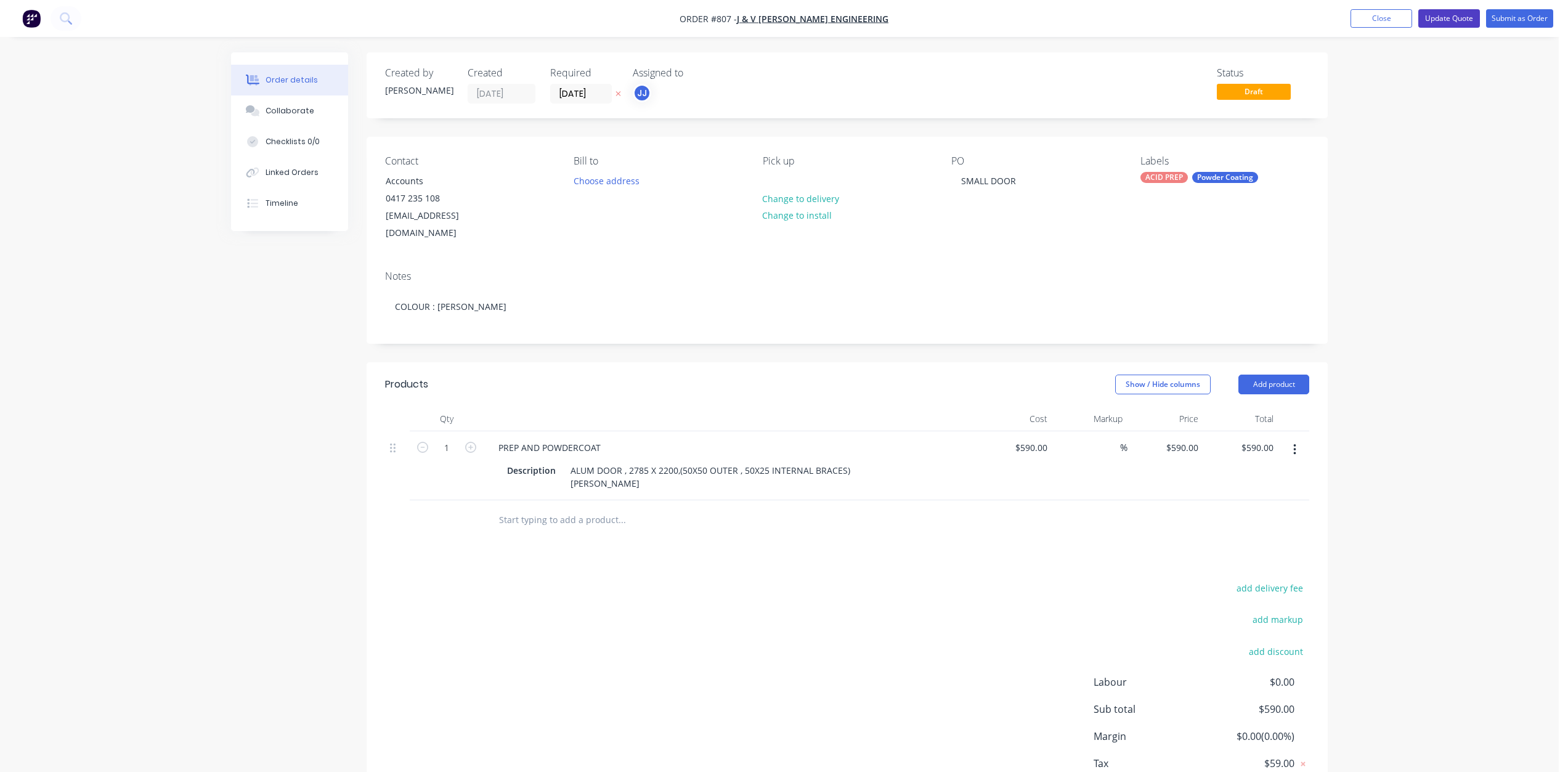
click at [1443, 14] on button "Update Quote" at bounding box center [1449, 19] width 62 height 19
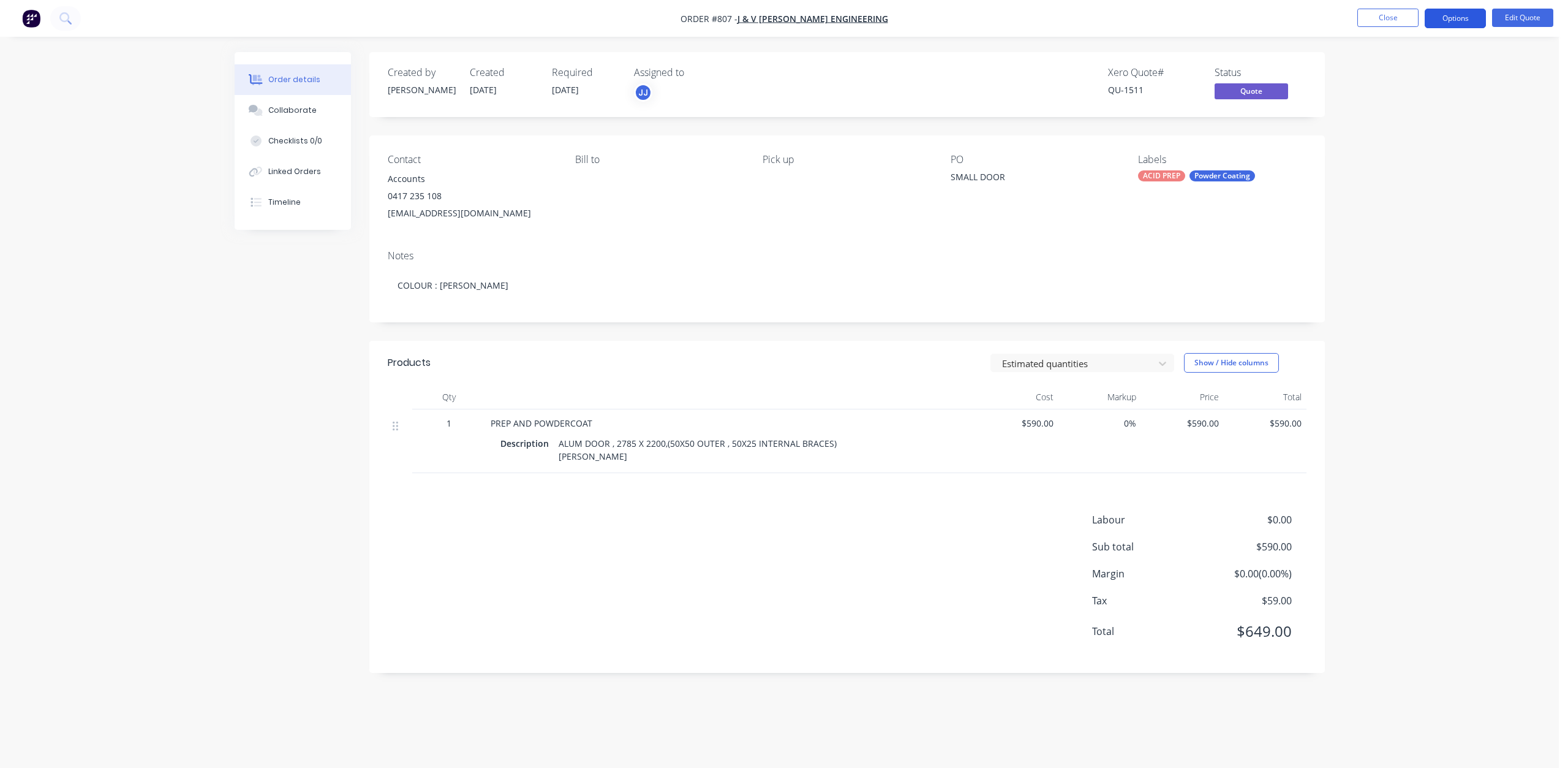
click at [1454, 19] on button "Options" at bounding box center [1455, 18] width 61 height 19
click at [1372, 73] on div "Quote" at bounding box center [1419, 74] width 113 height 18
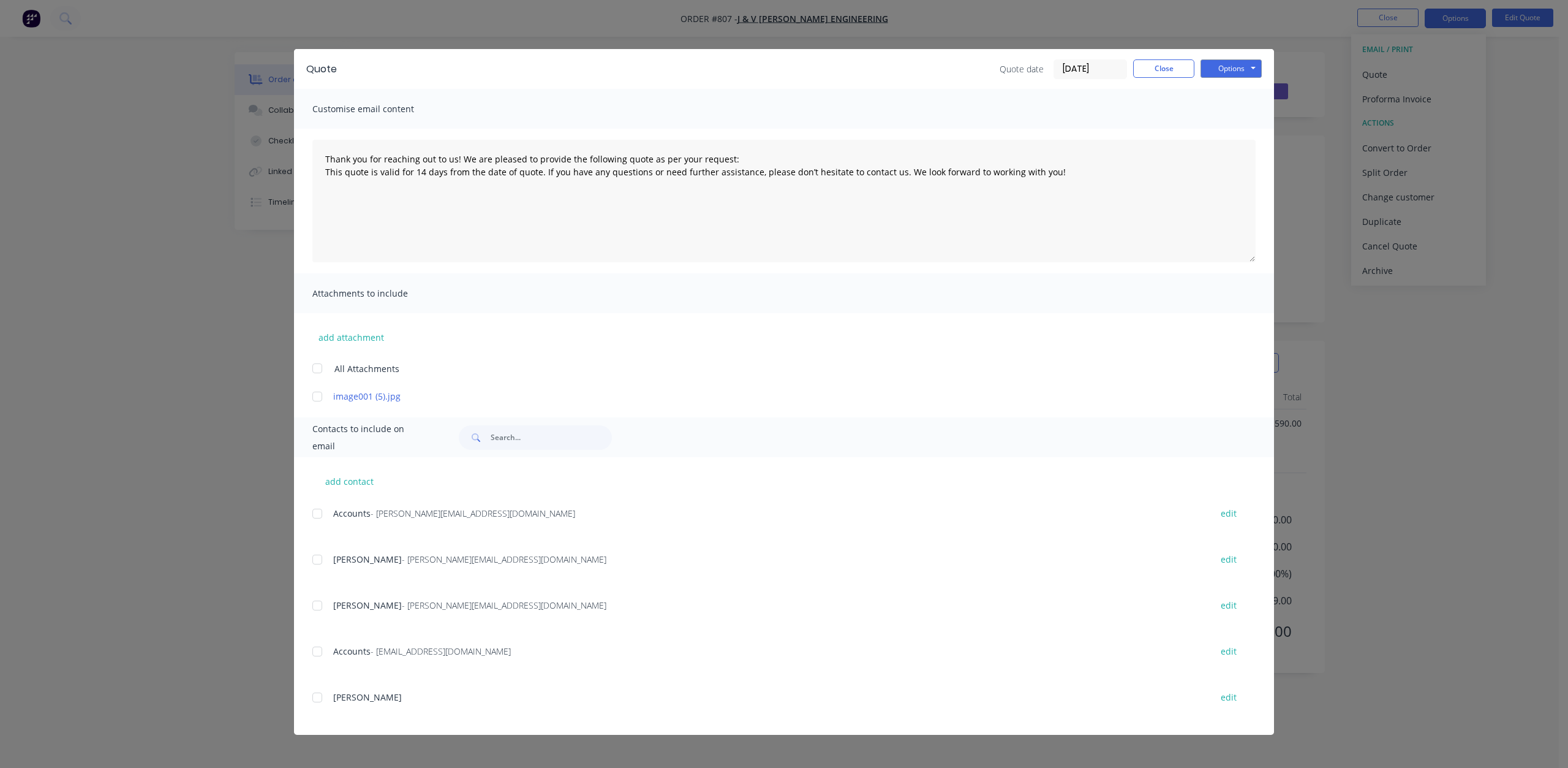
click at [321, 606] on div at bounding box center [317, 605] width 24 height 24
click at [1226, 62] on button "Options" at bounding box center [1232, 69] width 61 height 19
click at [1230, 132] on button "Email" at bounding box center [1240, 130] width 78 height 20
type textarea "Thank you for reaching out to us! We are pleased to provide the following quote…"
click at [1152, 64] on button "Close" at bounding box center [1163, 69] width 61 height 19
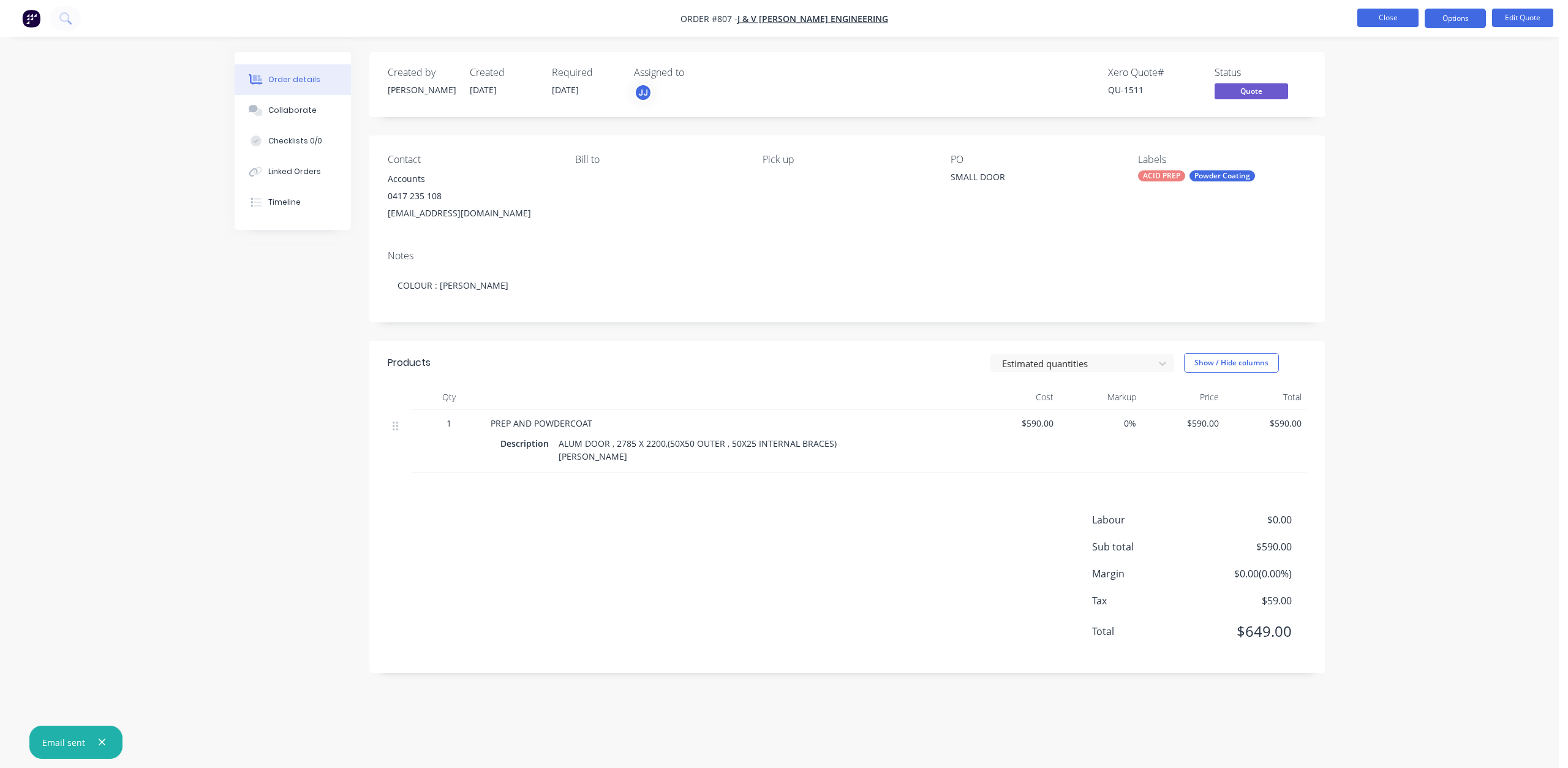
click at [1369, 19] on button "Close" at bounding box center [1388, 18] width 61 height 19
